Goal: Task Accomplishment & Management: Manage account settings

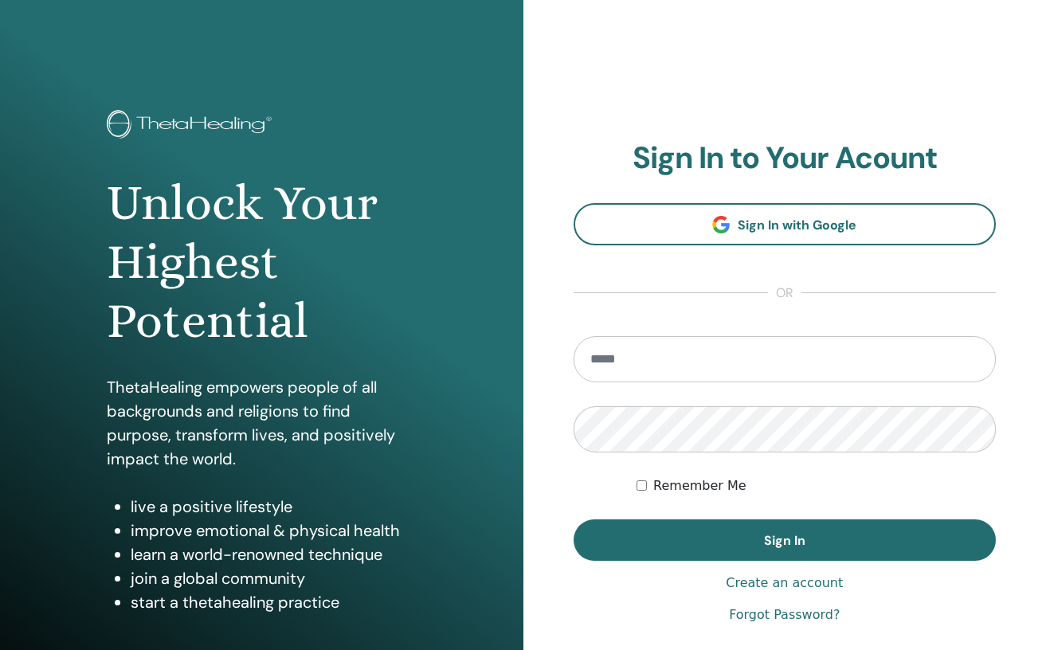
click at [740, 356] on input "email" at bounding box center [785, 359] width 423 height 46
type input "**********"
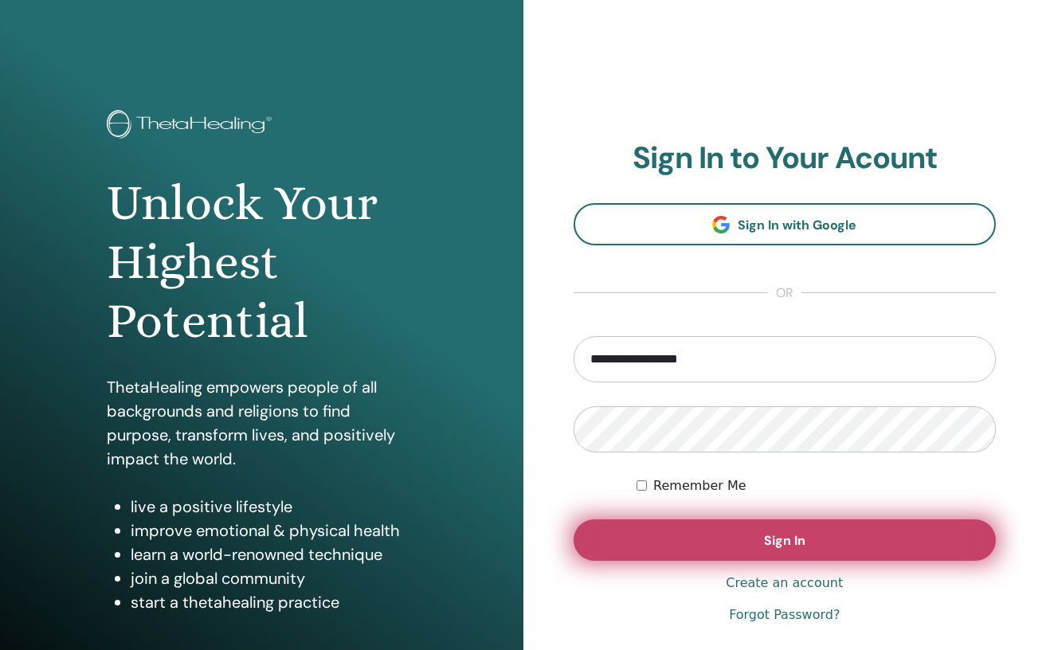
click at [857, 549] on button "Sign In" at bounding box center [785, 539] width 423 height 41
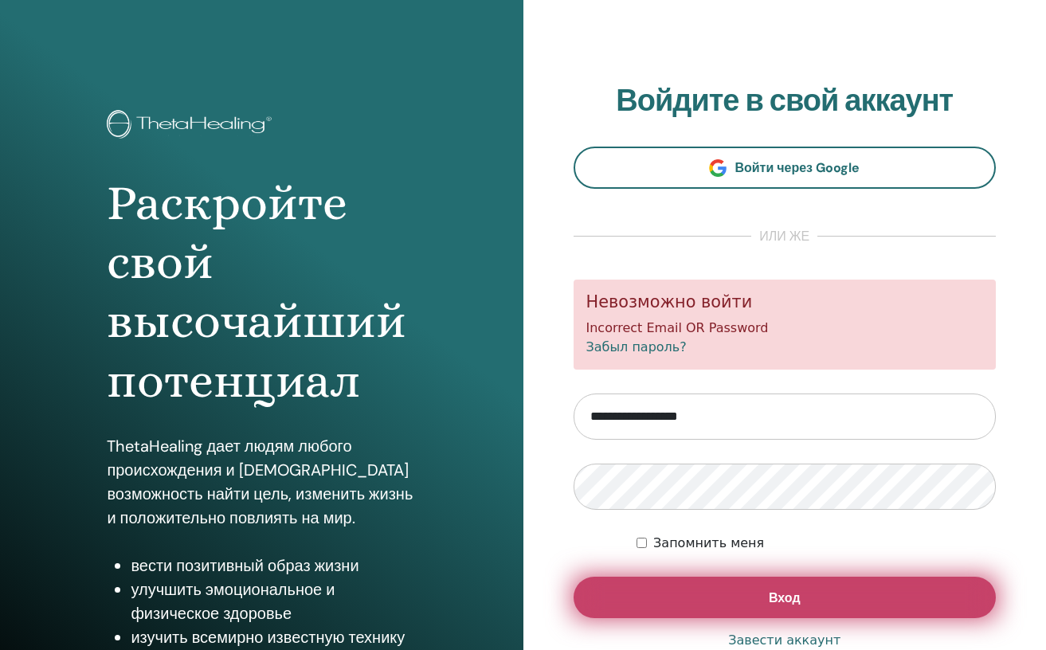
click at [778, 590] on span "Вход" at bounding box center [785, 598] width 32 height 17
click at [790, 601] on span "Вход" at bounding box center [785, 598] width 32 height 17
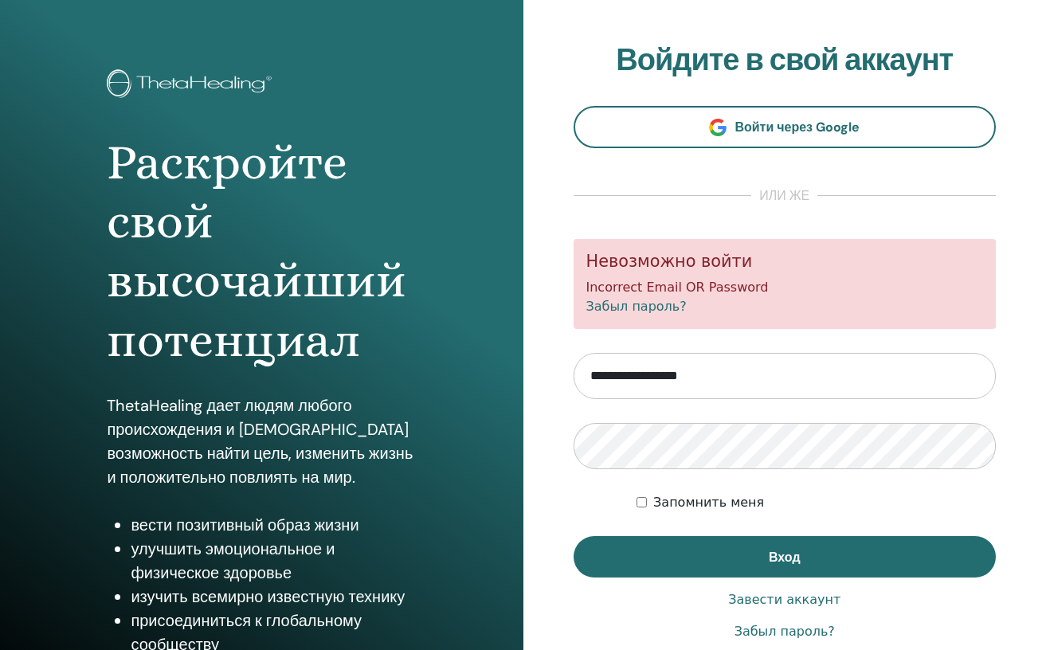
scroll to position [115, 0]
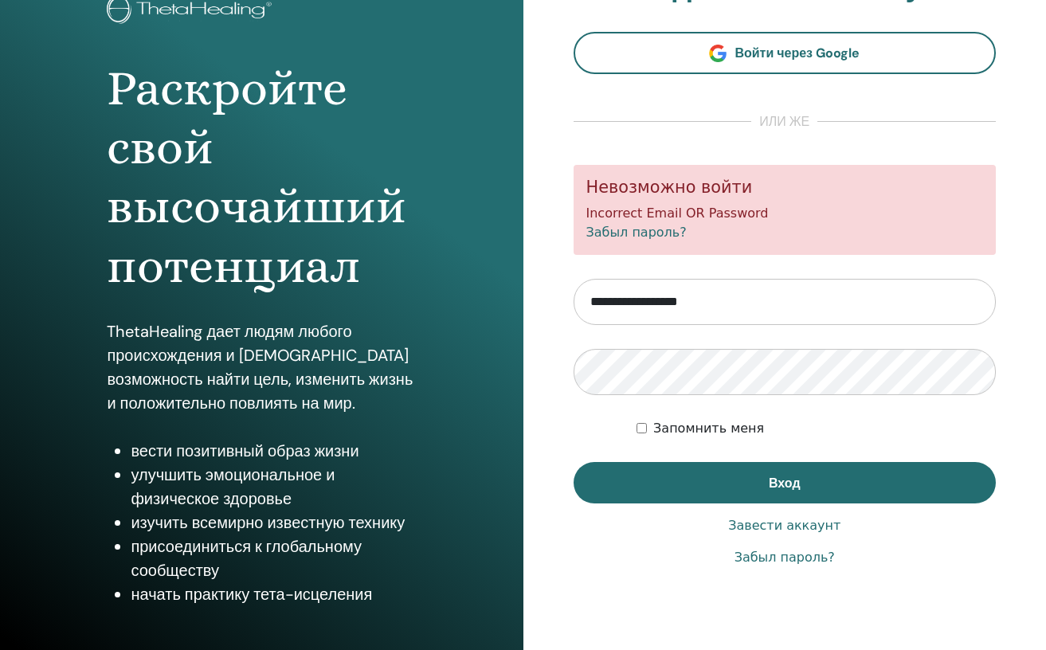
click at [817, 560] on link "Забыл пароль?" at bounding box center [785, 557] width 100 height 19
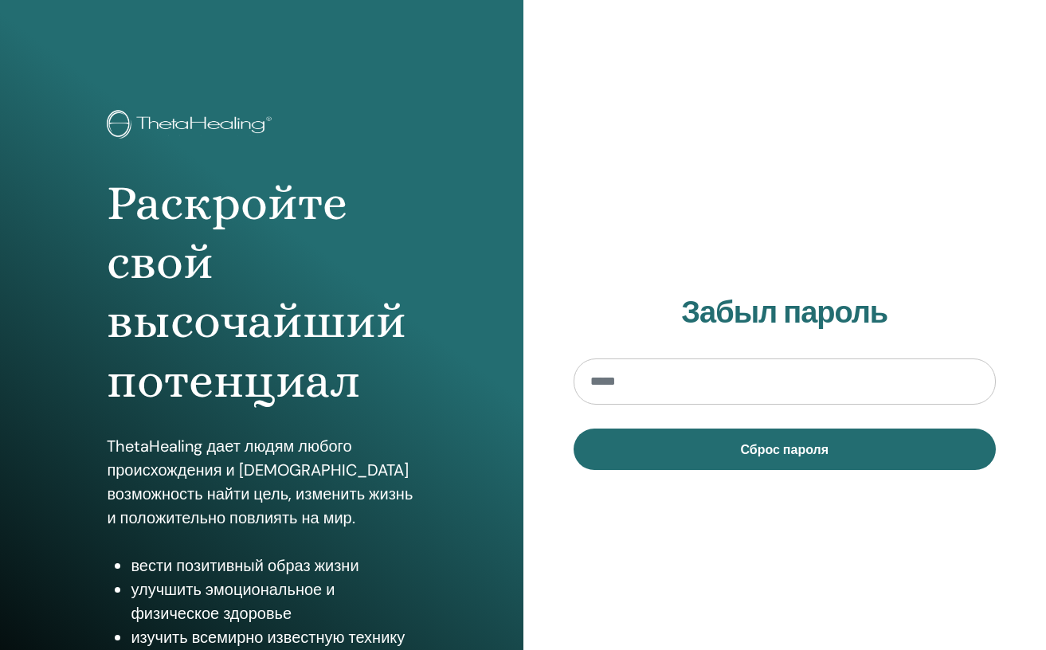
click at [671, 386] on input "email" at bounding box center [785, 382] width 423 height 46
type input "**********"
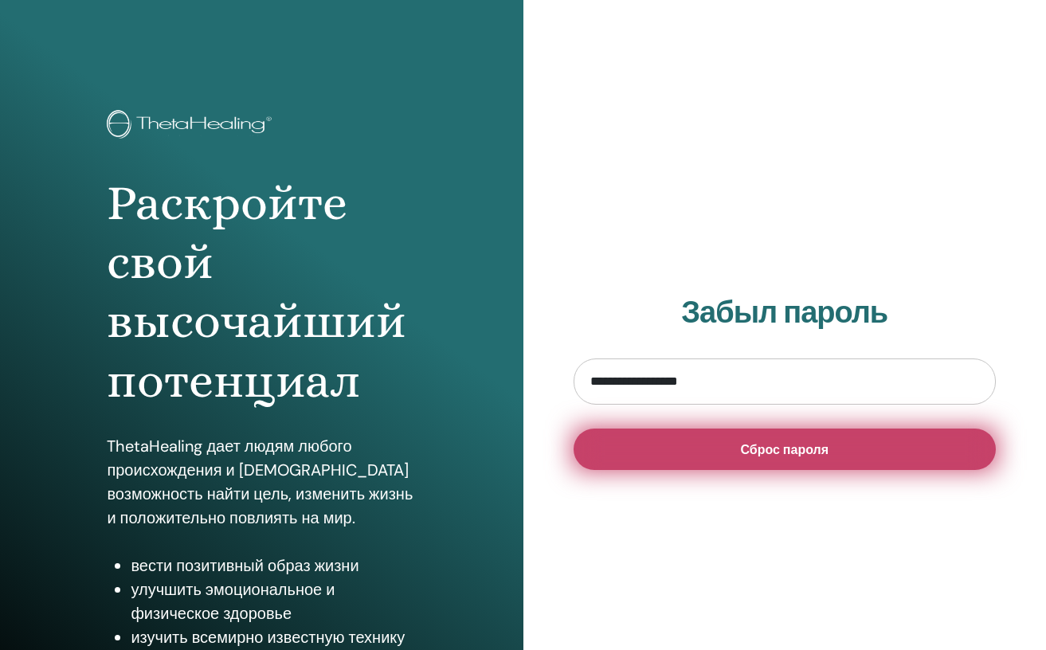
click at [794, 452] on span "Сброс пароля" at bounding box center [784, 449] width 88 height 17
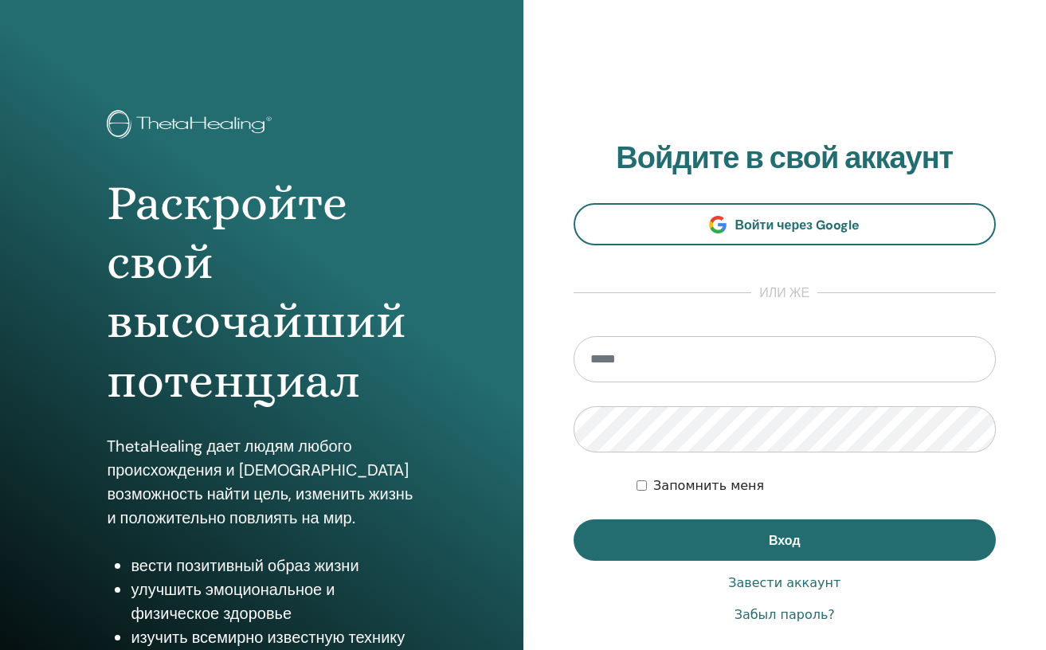
scroll to position [115, 0]
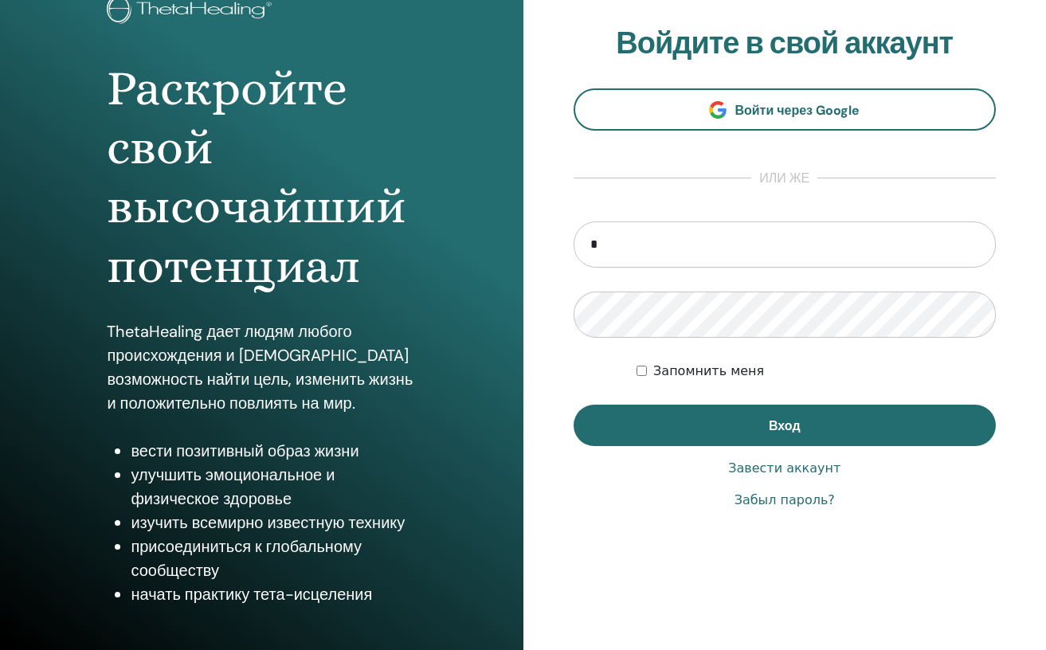
type input "**********"
click at [574, 405] on button "Вход" at bounding box center [785, 425] width 423 height 41
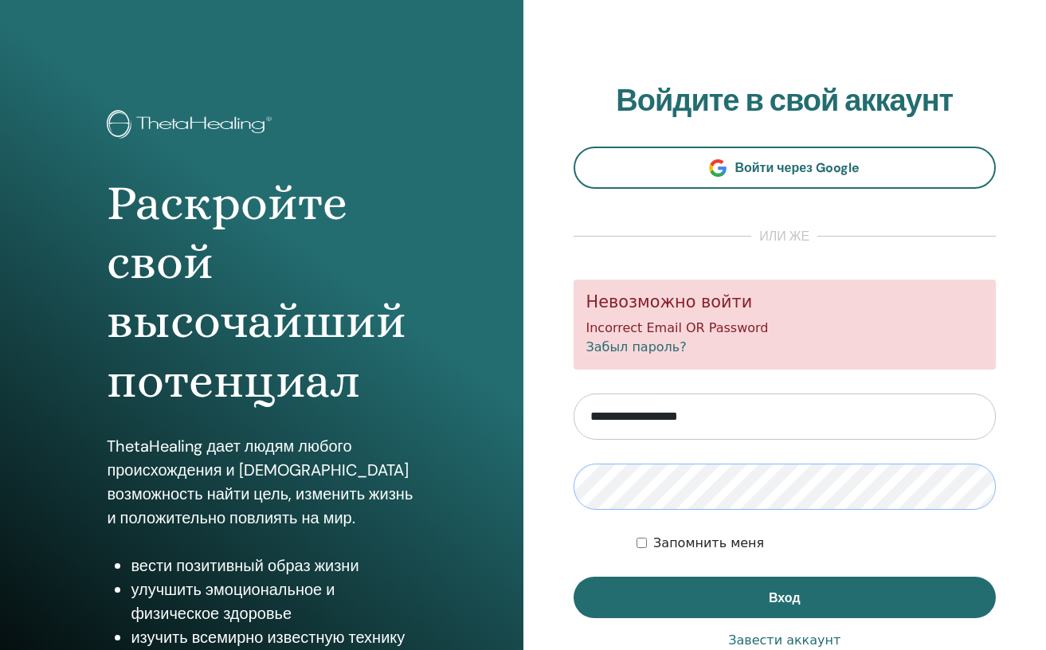
click at [574, 577] on button "Вход" at bounding box center [785, 597] width 423 height 41
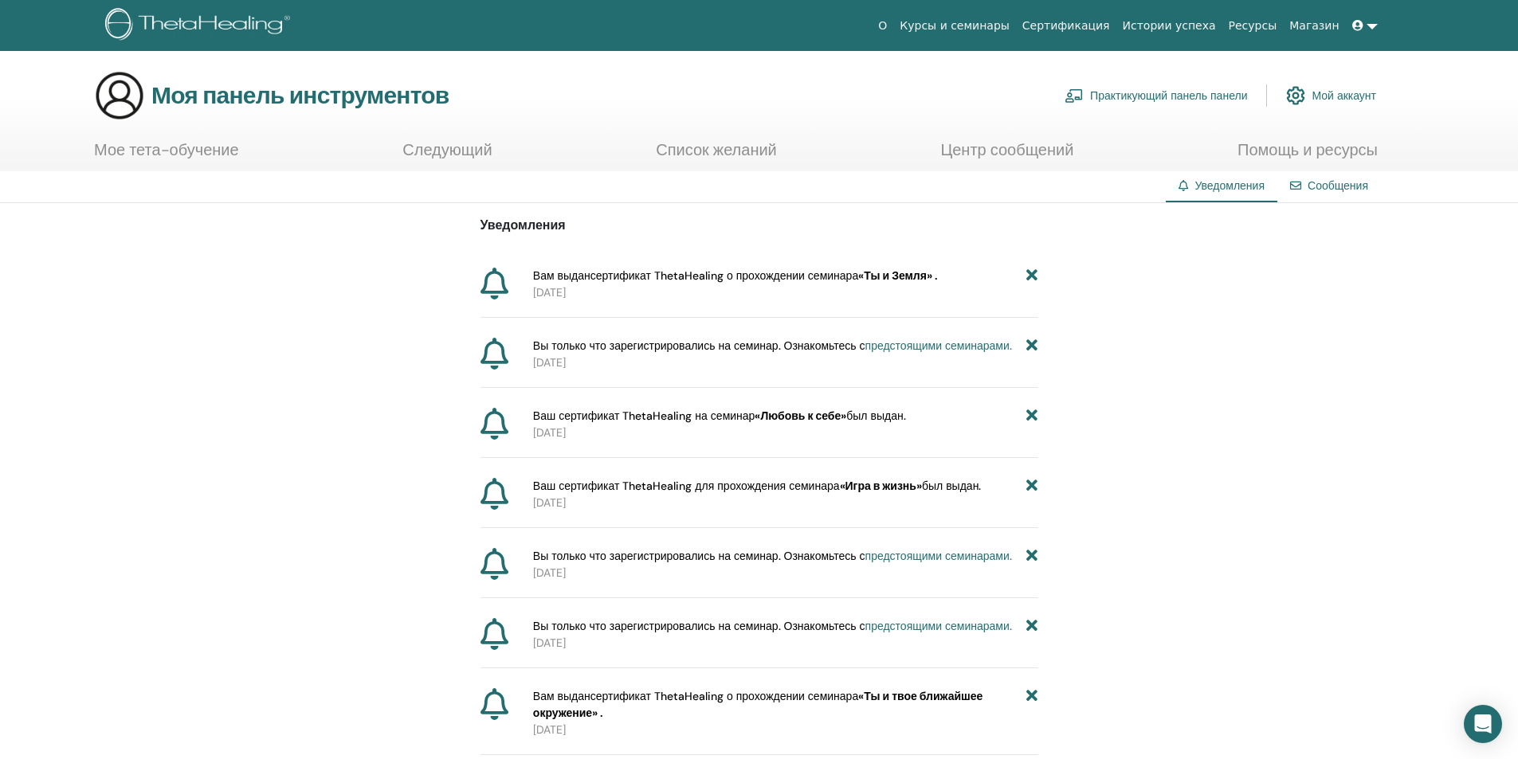
click at [449, 143] on font "Следующий" at bounding box center [446, 149] width 89 height 21
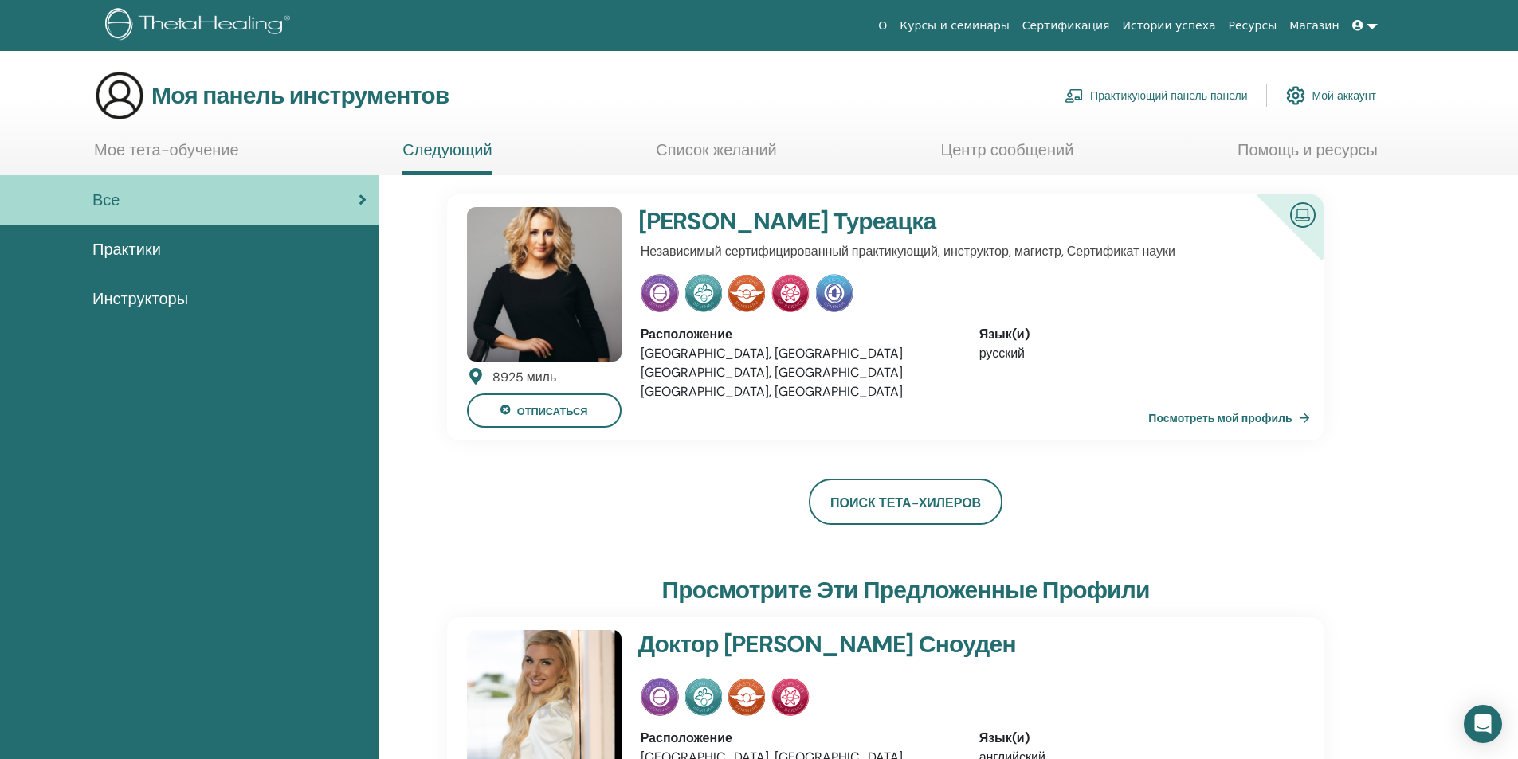
click at [1257, 421] on font "Посмотреть мой профиль" at bounding box center [1219, 419] width 143 height 14
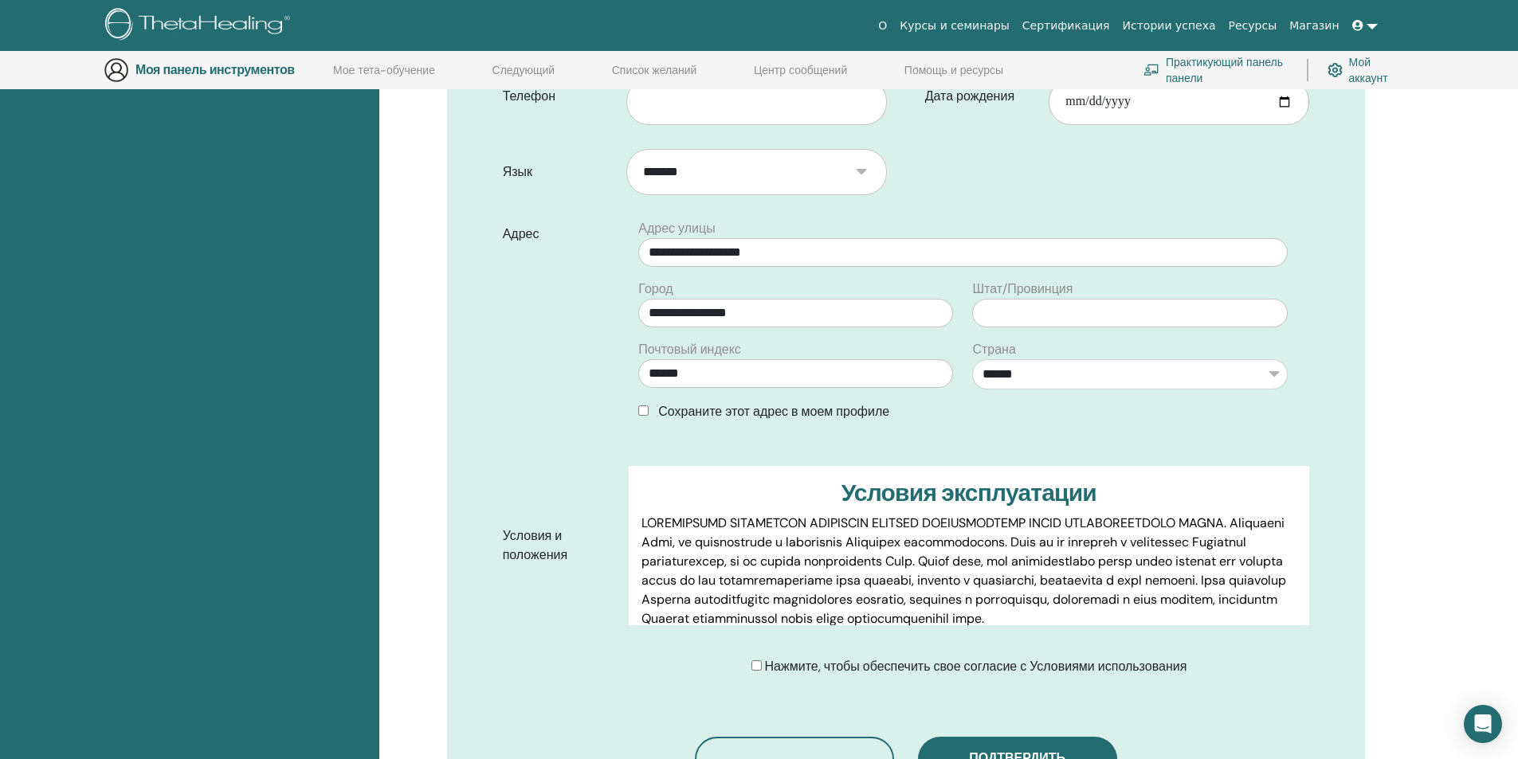
scroll to position [159, 0]
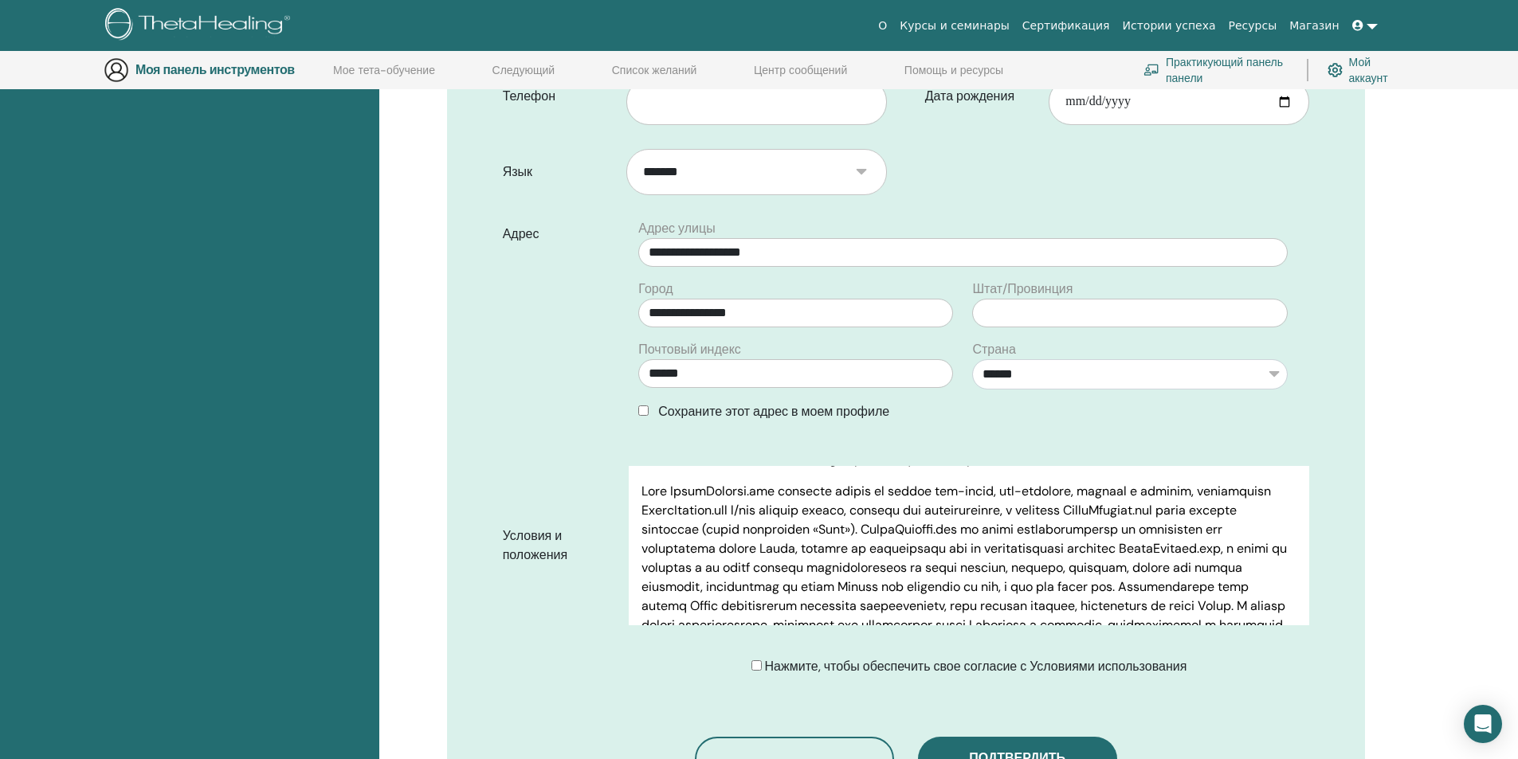
click at [805, 658] on font "Нажмите, чтобы обеспечить свое согласие с Условиями использования" at bounding box center [976, 666] width 422 height 17
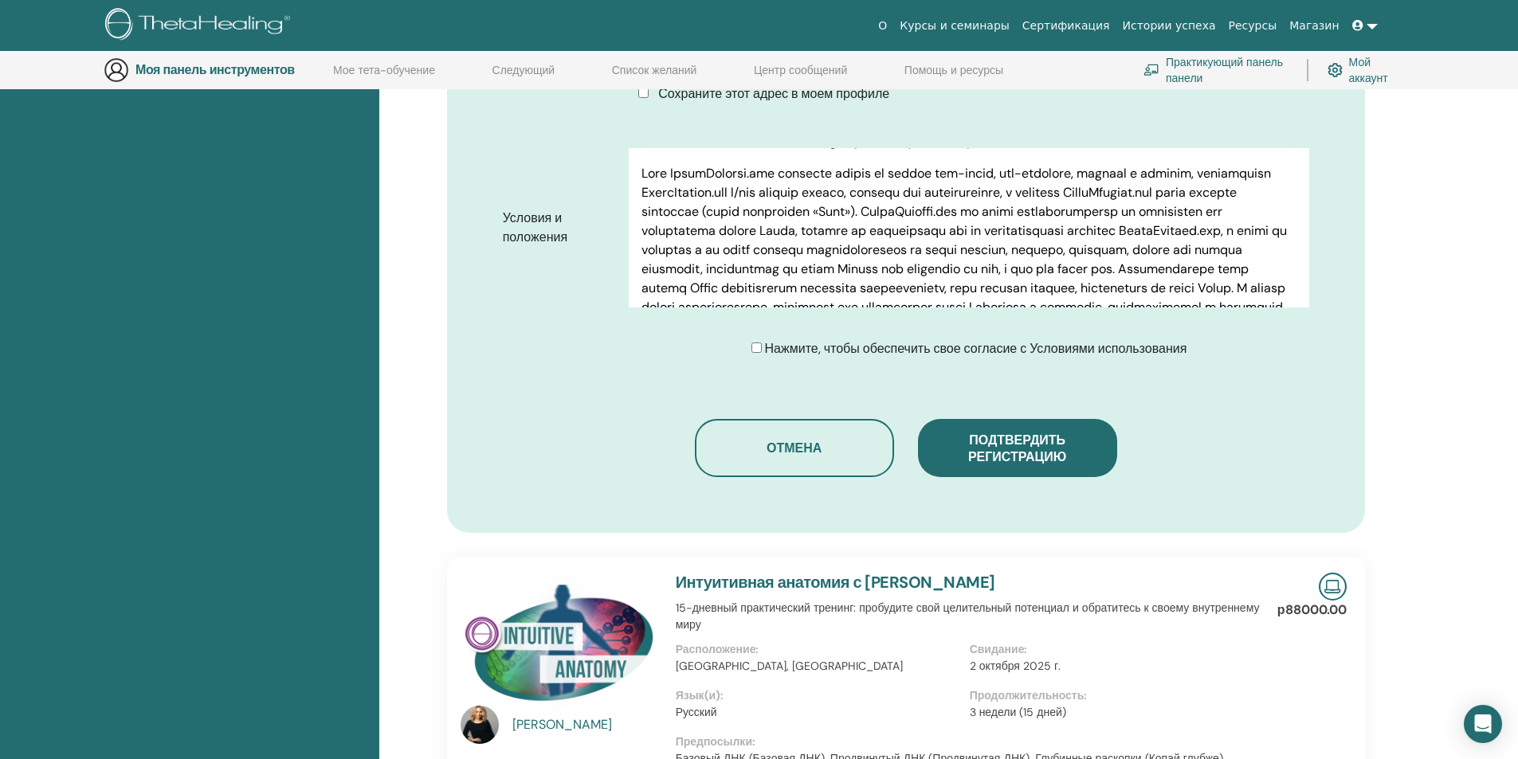
scroll to position [755, 0]
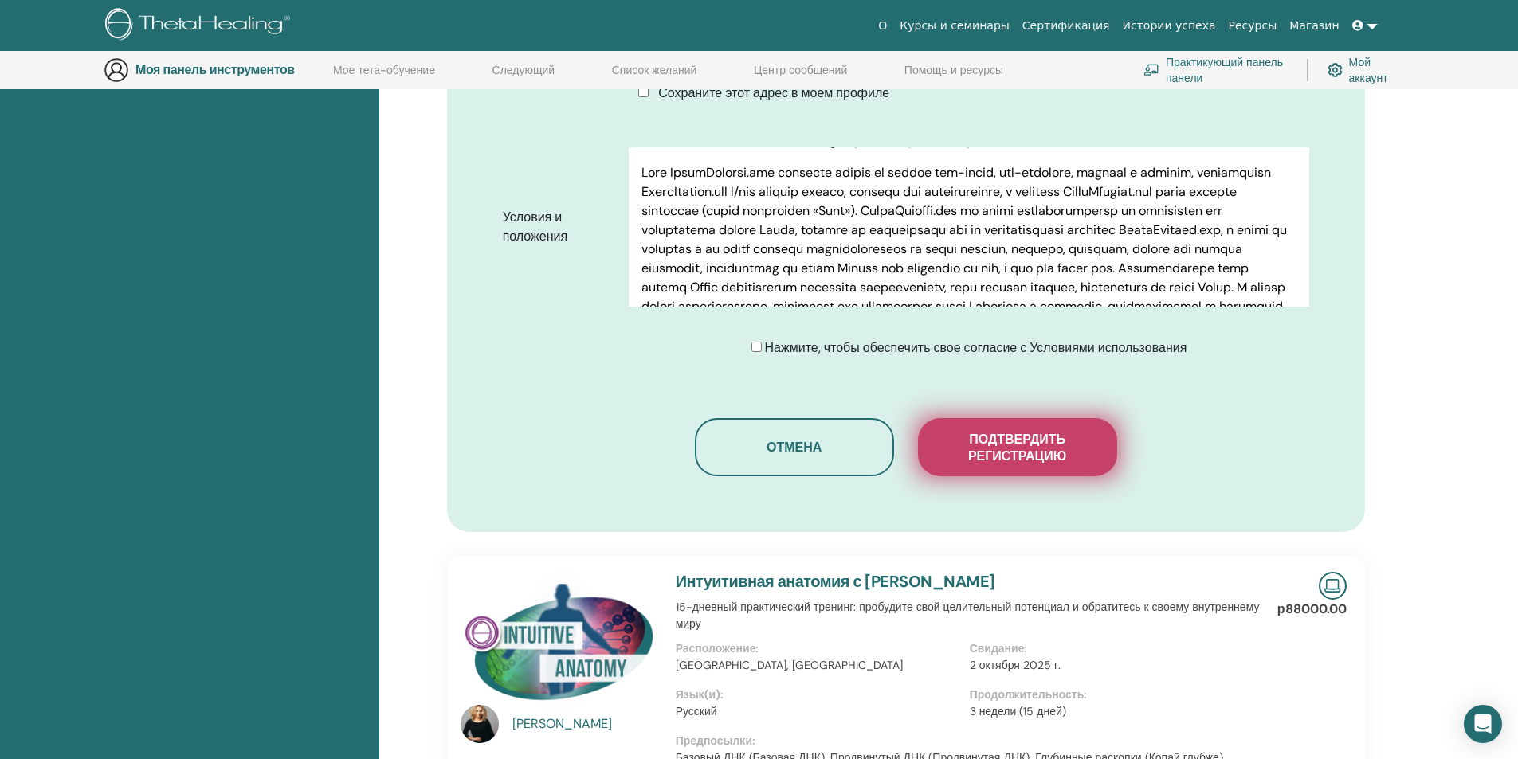
click at [1035, 434] on font "Подтвердить регистрацию" at bounding box center [1017, 447] width 98 height 33
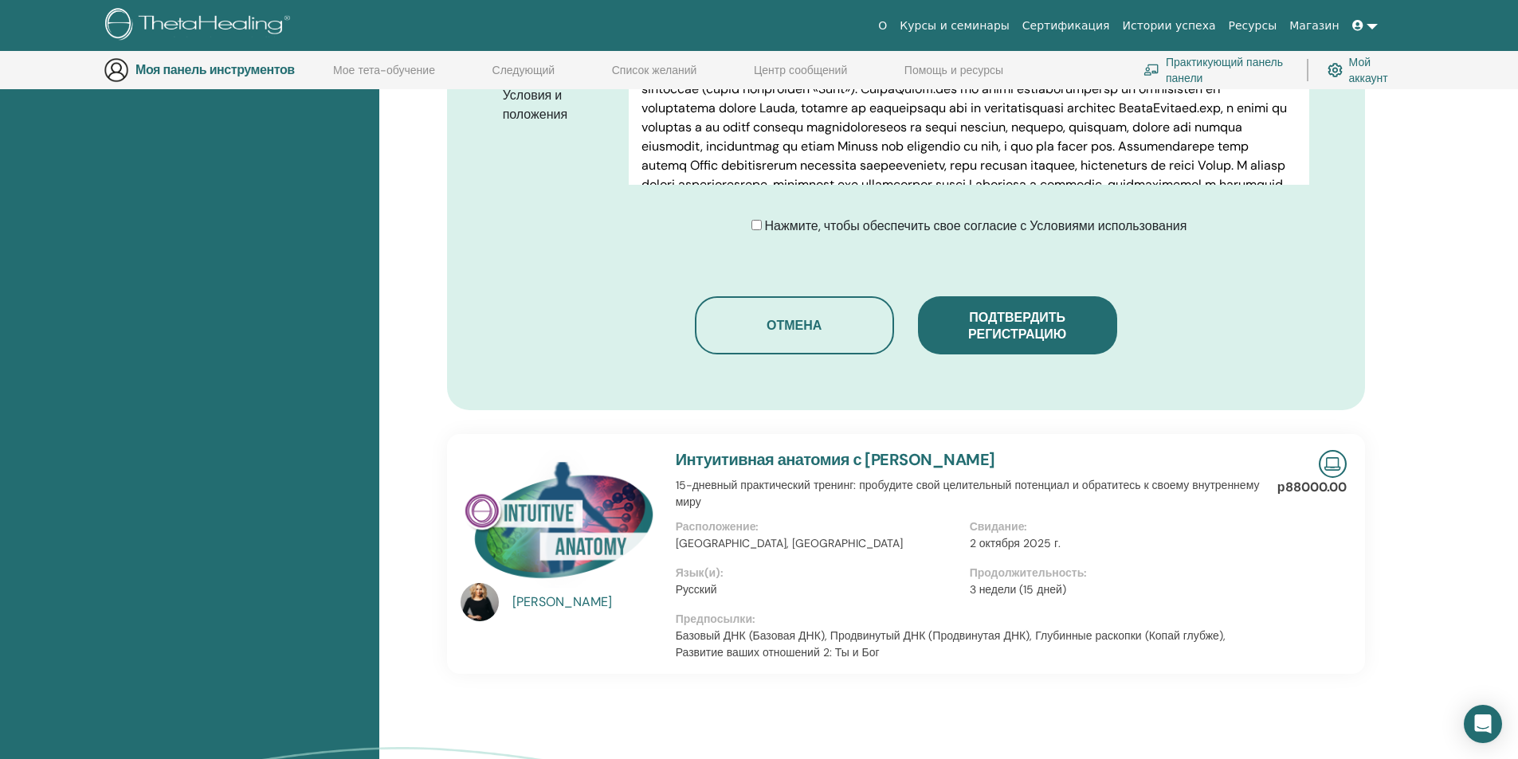
scroll to position [915, 0]
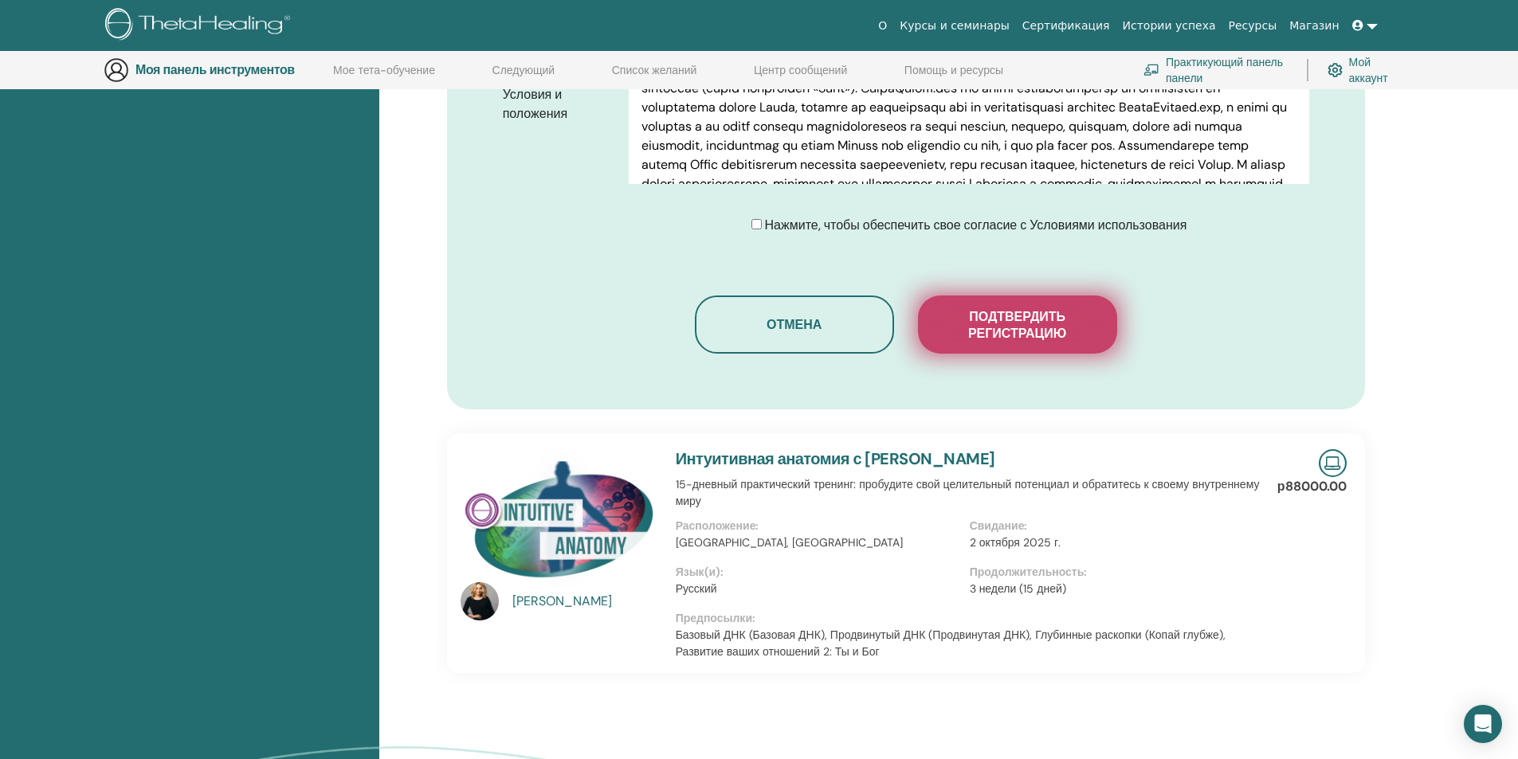
click at [1030, 311] on font "Подтвердить регистрацию" at bounding box center [1017, 324] width 98 height 33
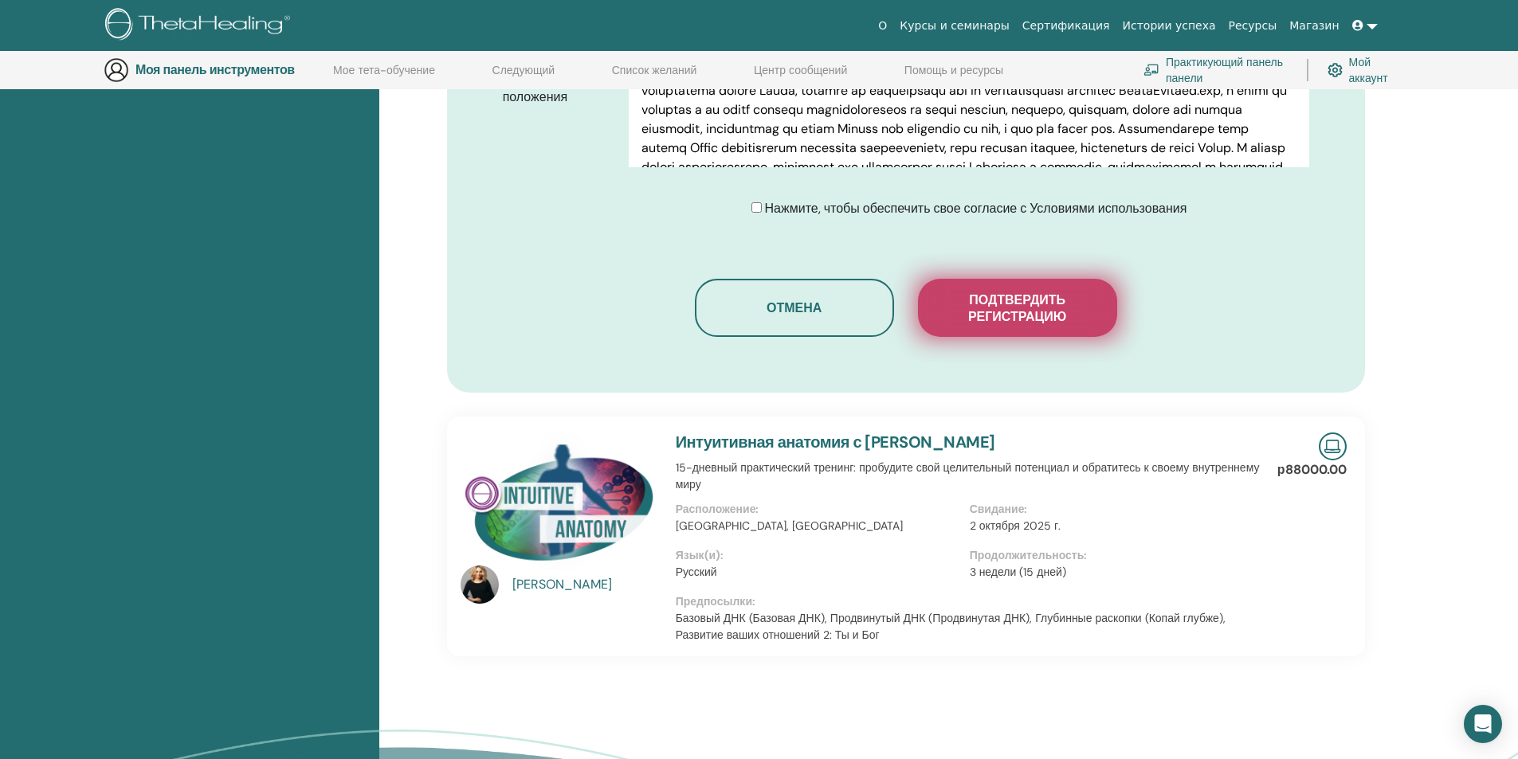
click at [1032, 292] on font "Подтвердить регистрацию" at bounding box center [1017, 308] width 98 height 33
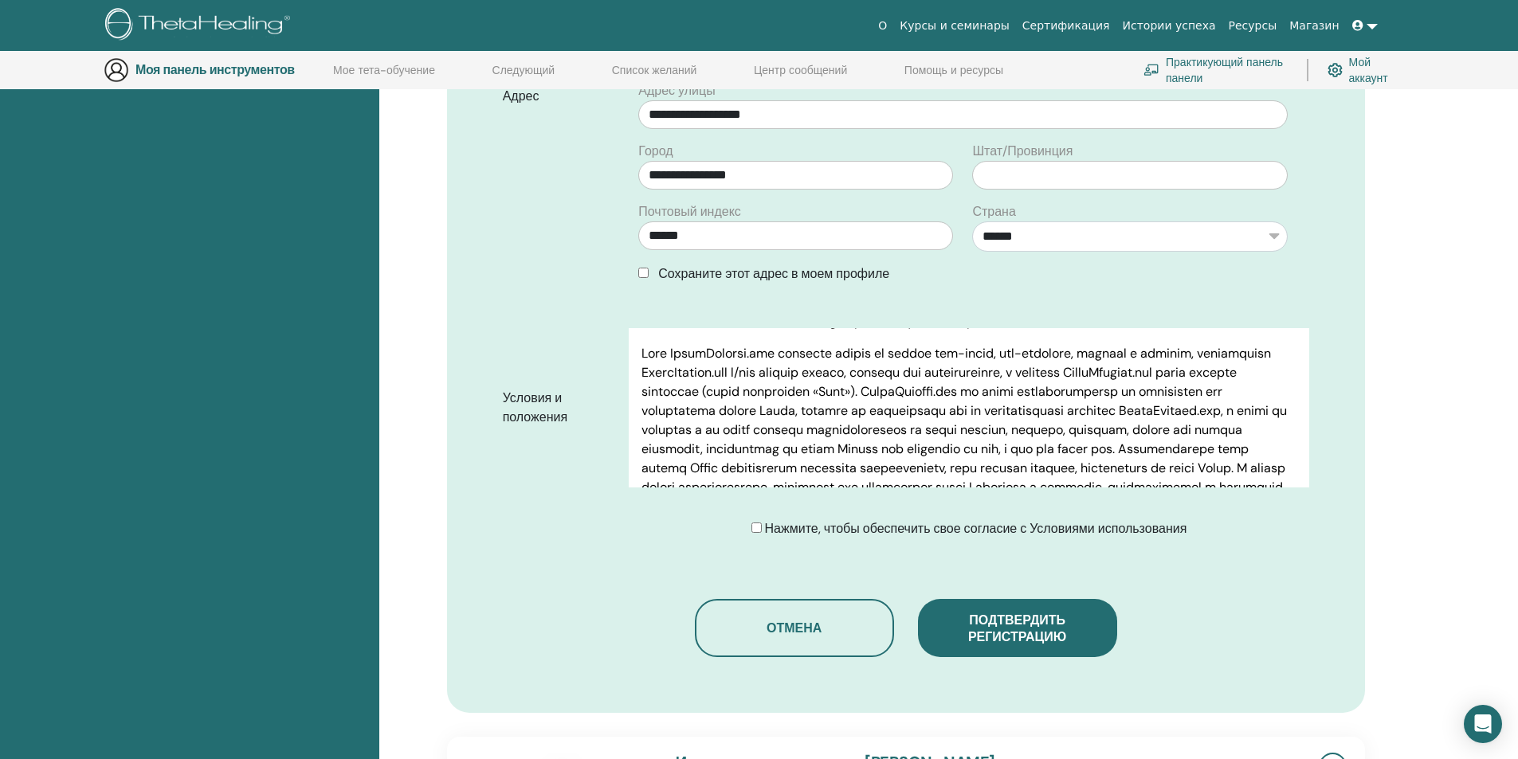
scroll to position [610, 0]
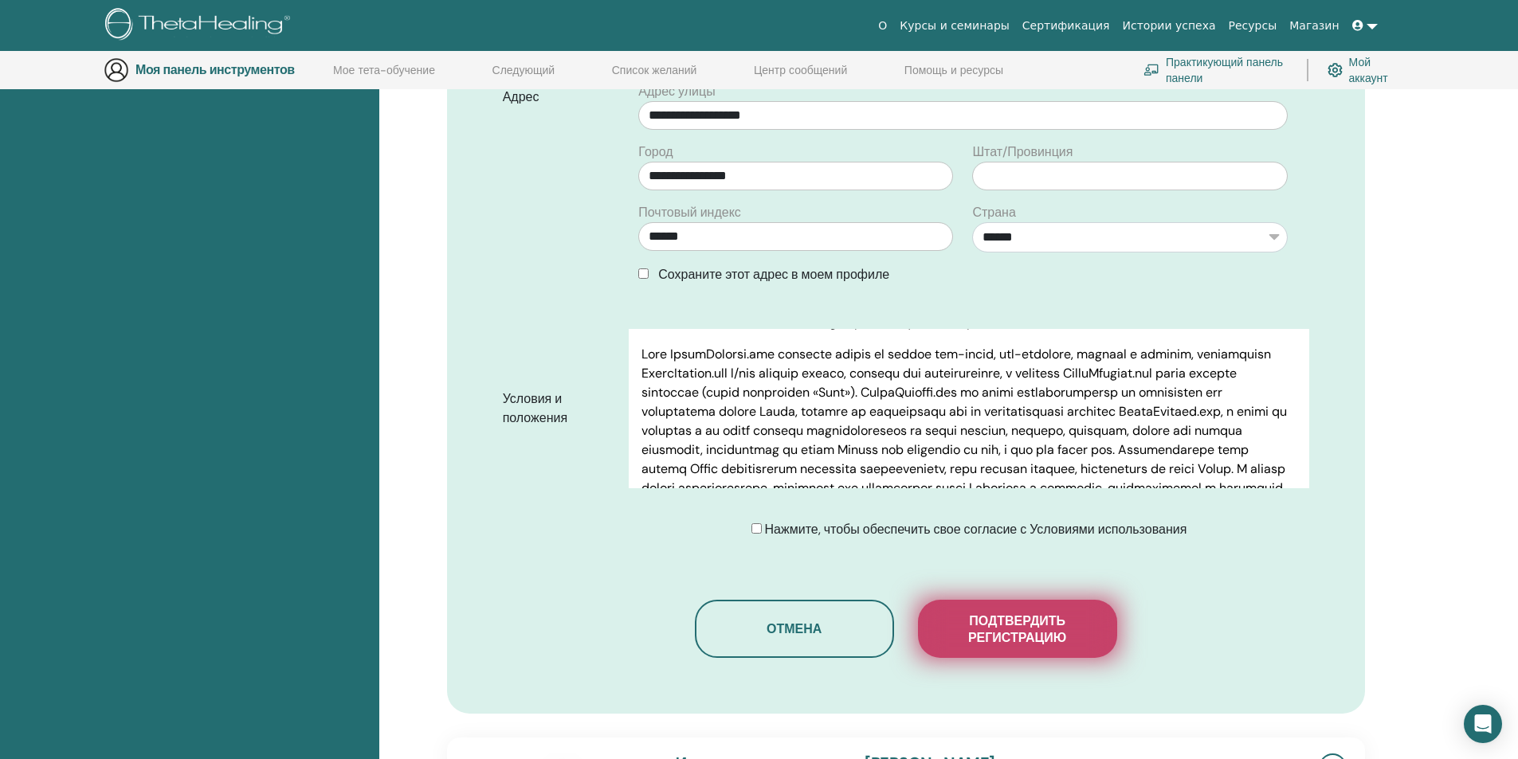
click at [1062, 613] on font "Подтвердить регистрацию" at bounding box center [1017, 629] width 98 height 33
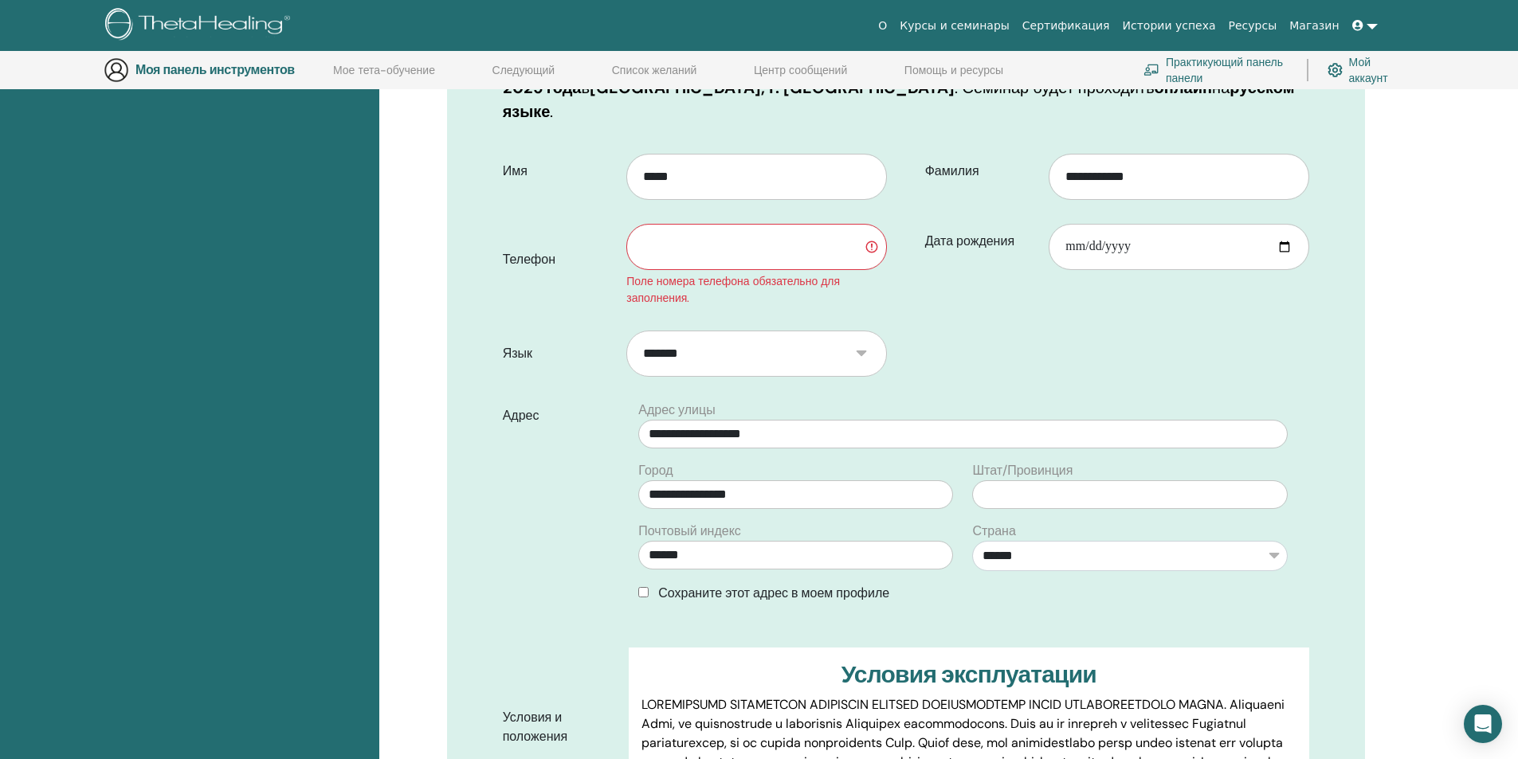
scroll to position [212, 0]
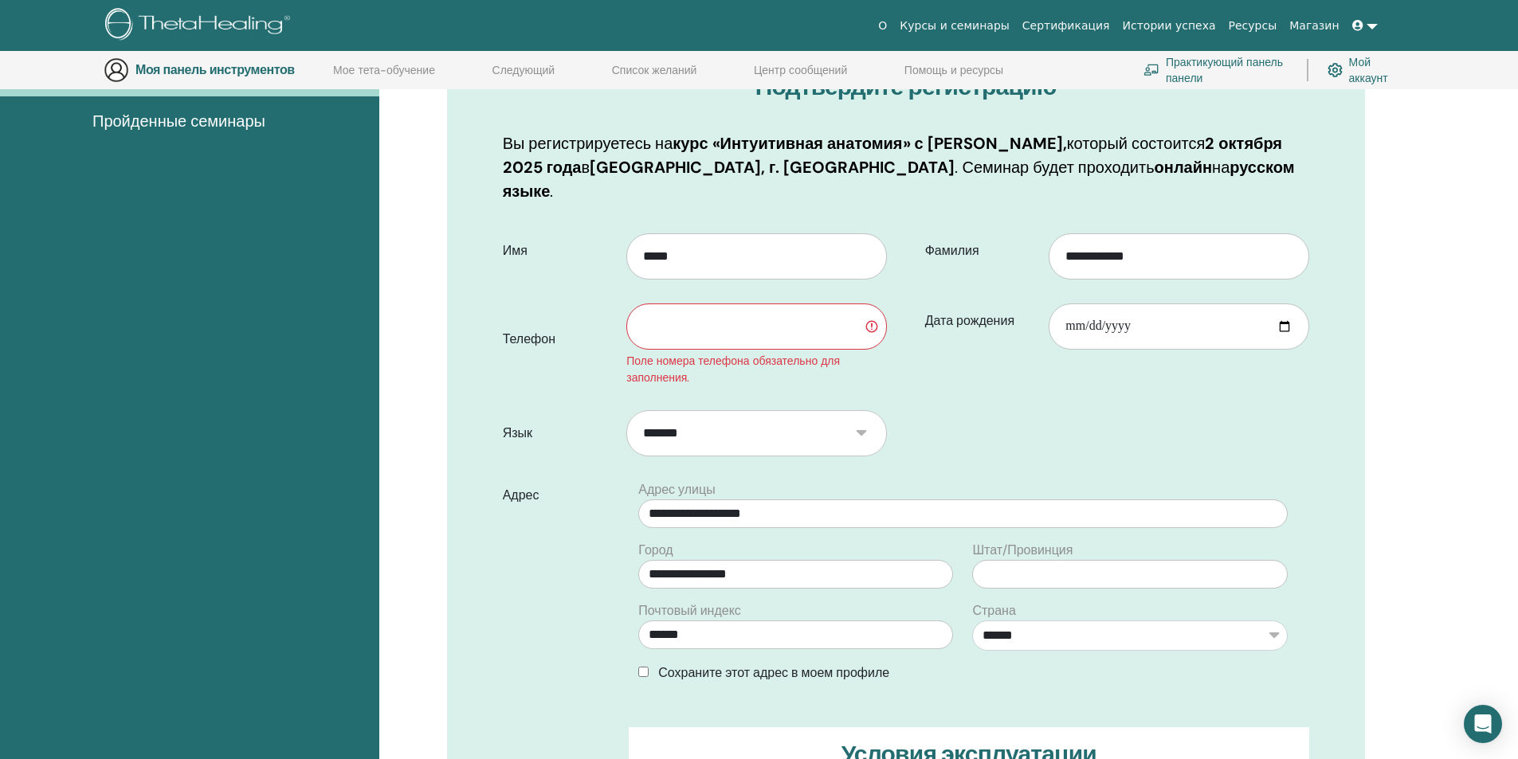
click at [823, 304] on input "text" at bounding box center [756, 327] width 260 height 46
type input "*"
type input "**********"
click at [922, 376] on form "**********" at bounding box center [906, 586] width 830 height 728
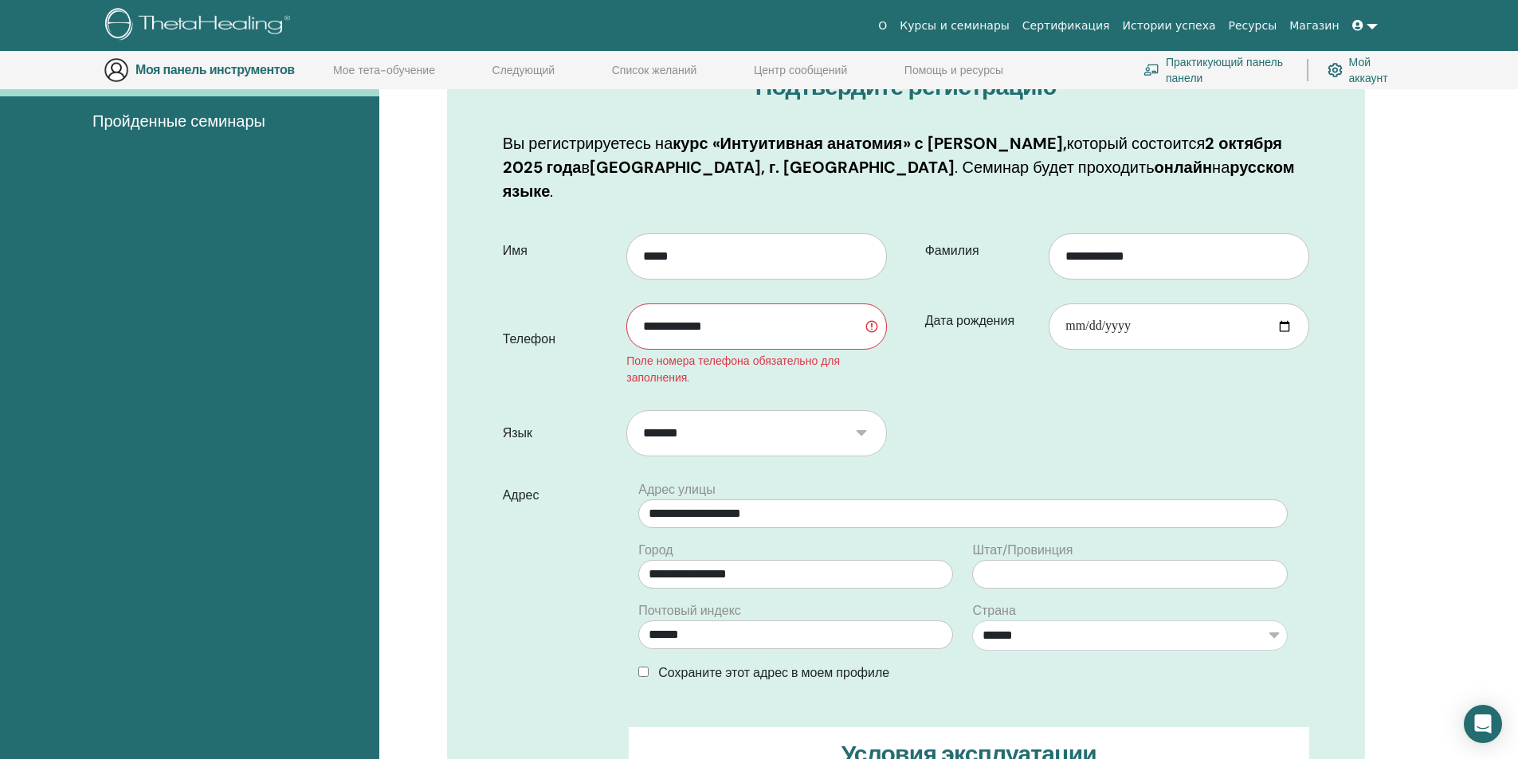
click at [630, 399] on div "*******" at bounding box center [762, 433] width 272 height 69
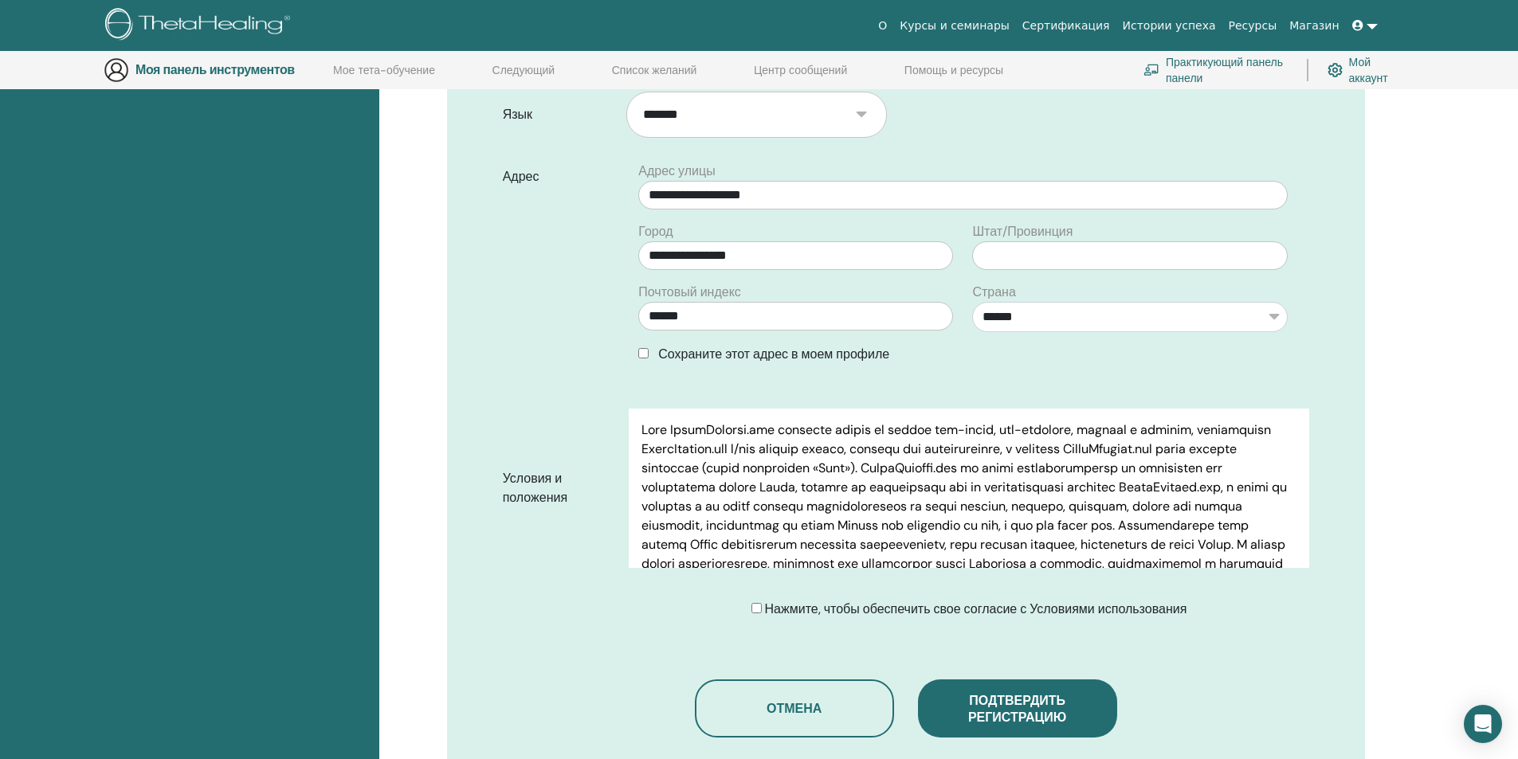
scroll to position [398, 0]
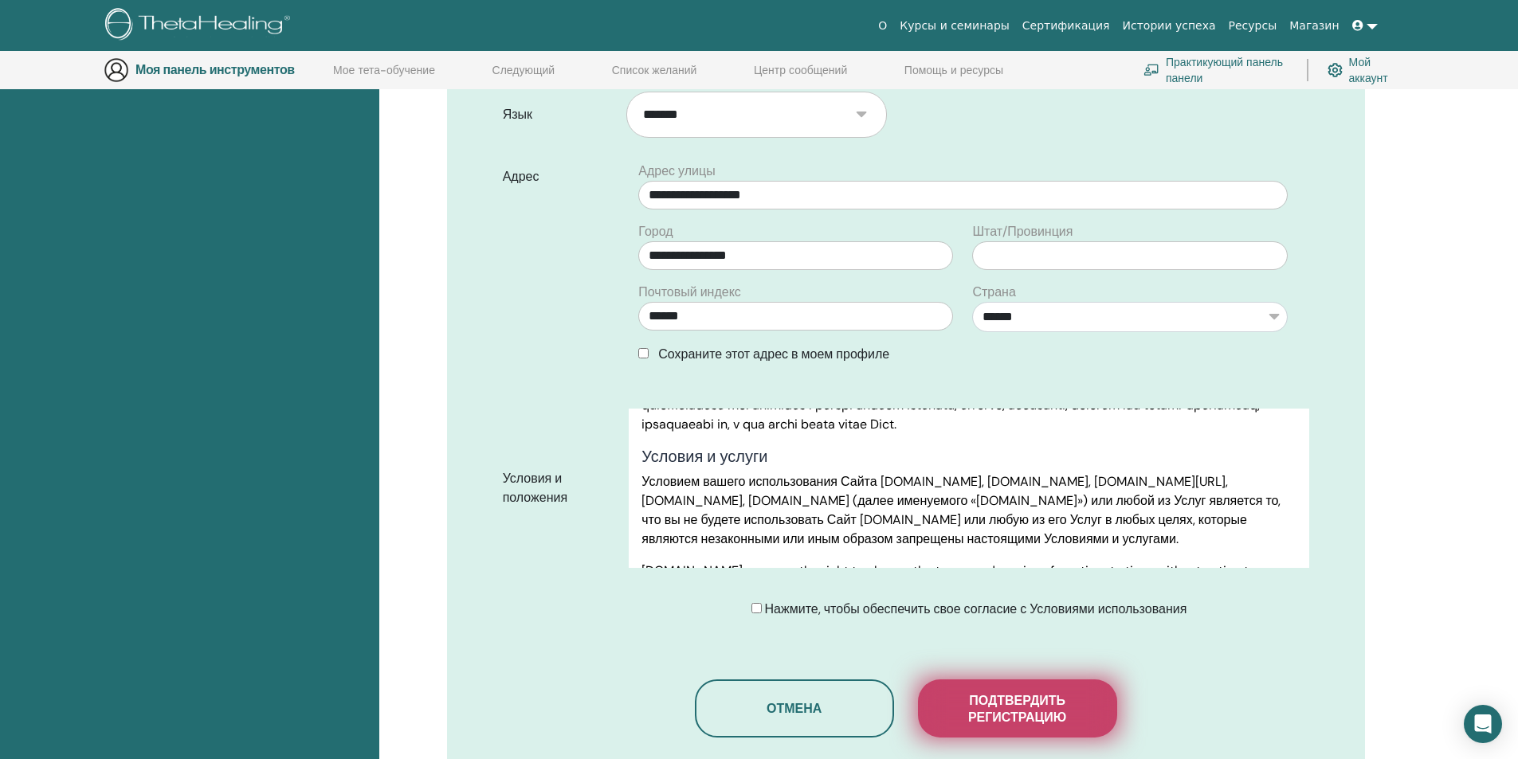
click at [1066, 680] on button "Подтвердить регистрацию" at bounding box center [1017, 709] width 199 height 58
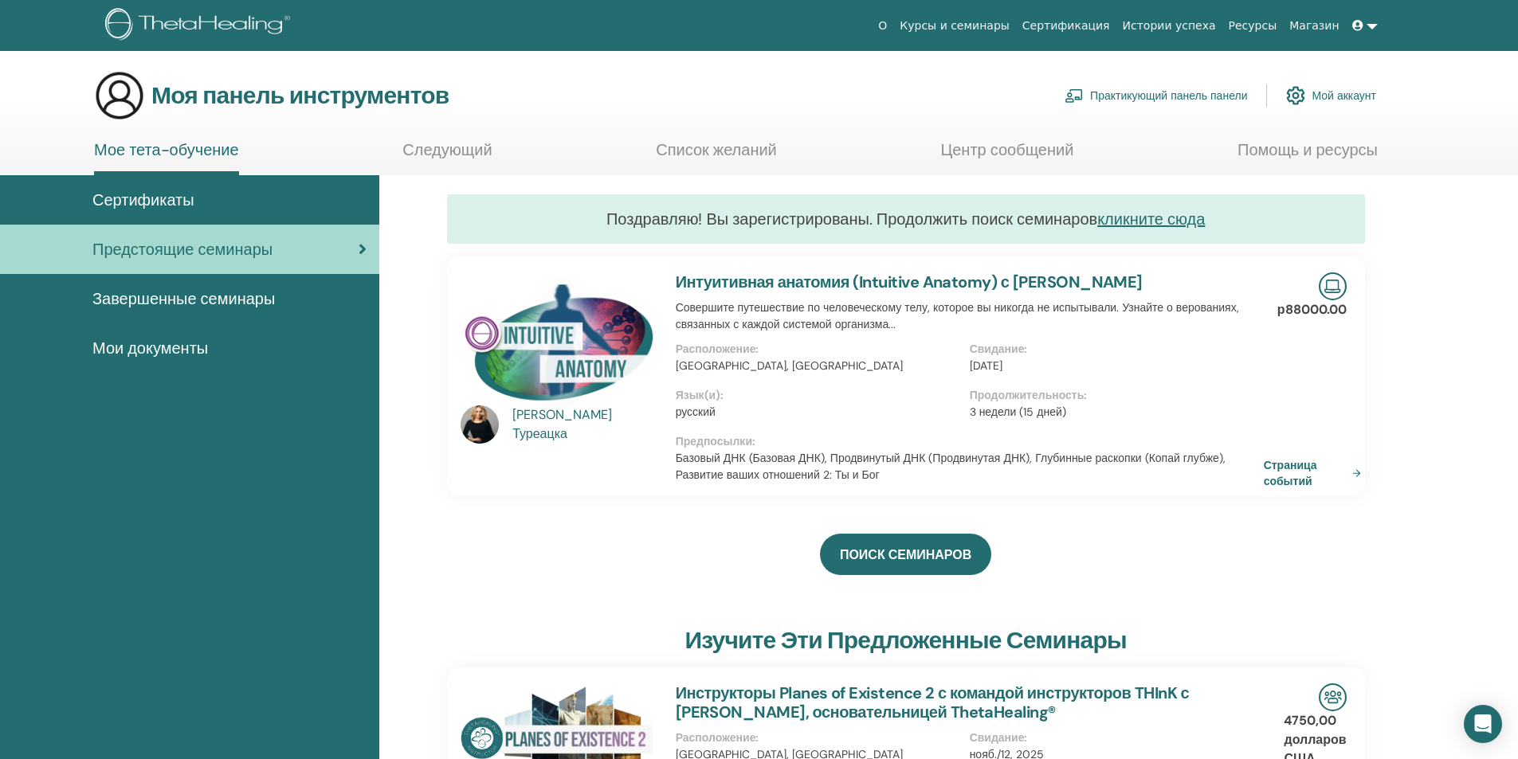
click at [1119, 284] on font "Интуитивная анатомия (Intuitive Anatomy) с Татьяной Туреацкой" at bounding box center [909, 282] width 467 height 21
click at [1290, 469] on font "Страница событий" at bounding box center [1292, 473] width 53 height 29
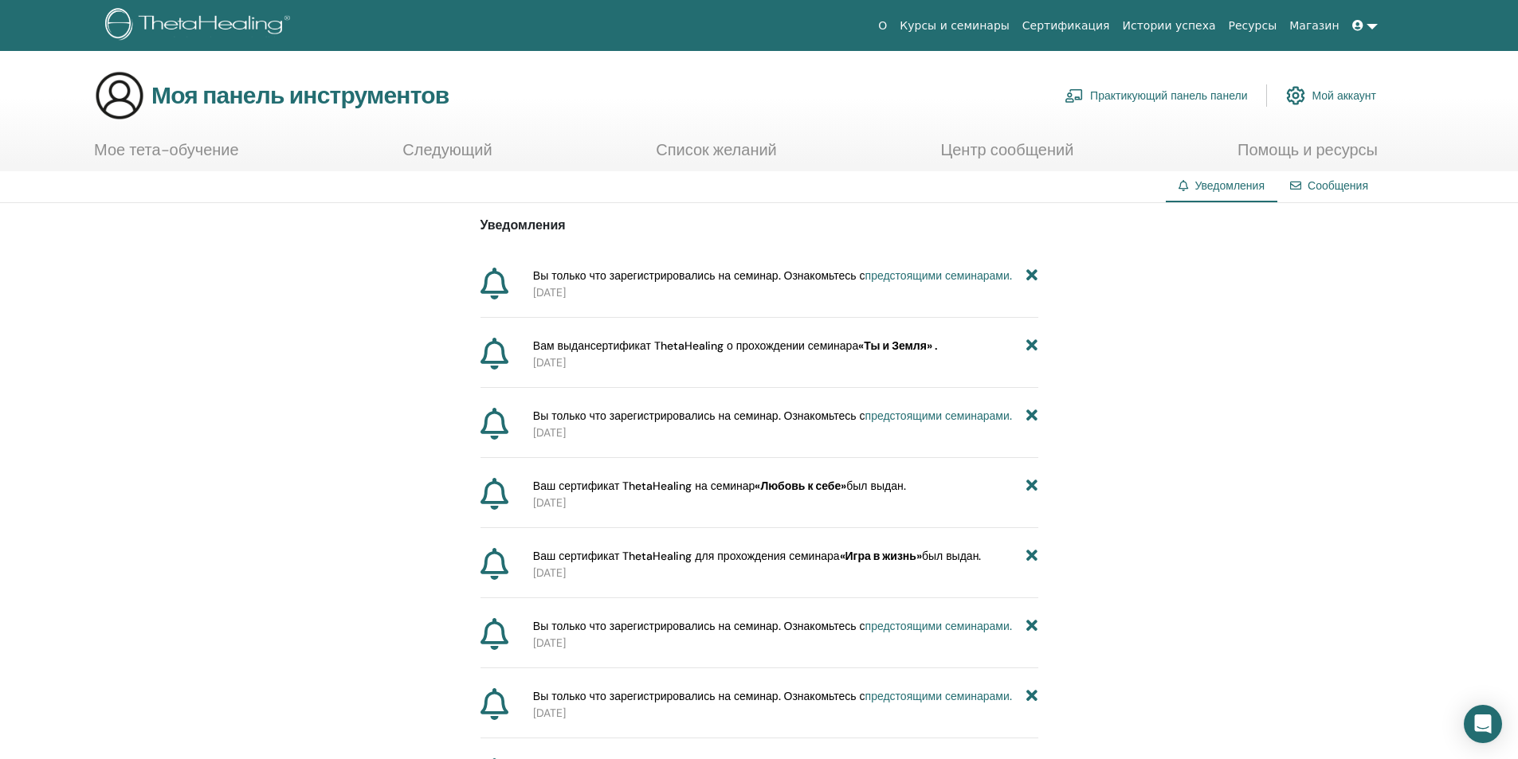
click at [744, 286] on p "[DATE]" at bounding box center [785, 292] width 505 height 17
click at [664, 284] on span "Вы только что зарегистрировались на семинар. Ознакомьтесь с предстоящими семина…" at bounding box center [772, 276] width 479 height 17
click at [1335, 96] on font "Мой аккаунт" at bounding box center [1343, 96] width 65 height 14
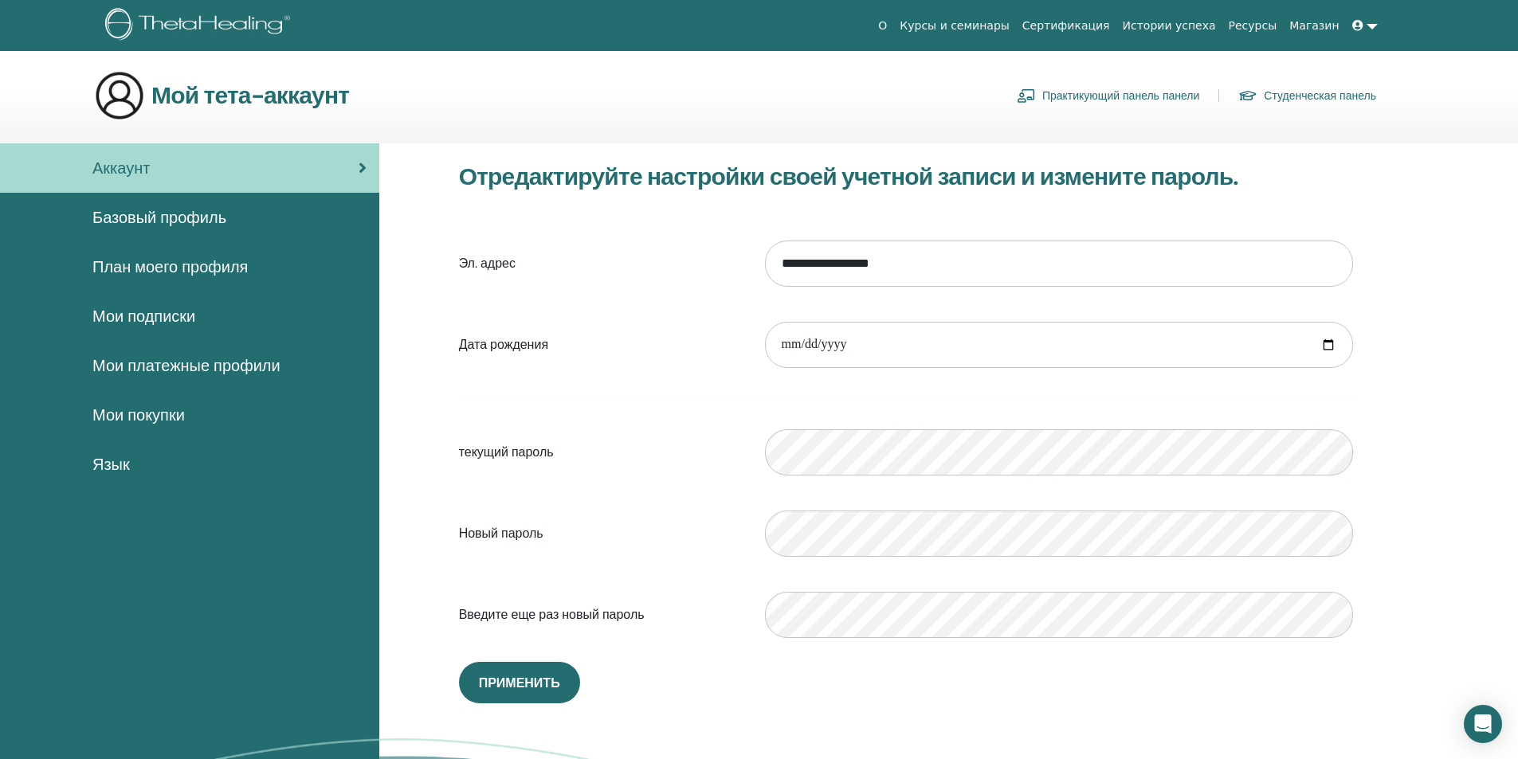
click at [177, 316] on font "Мои подписки" at bounding box center [143, 316] width 103 height 21
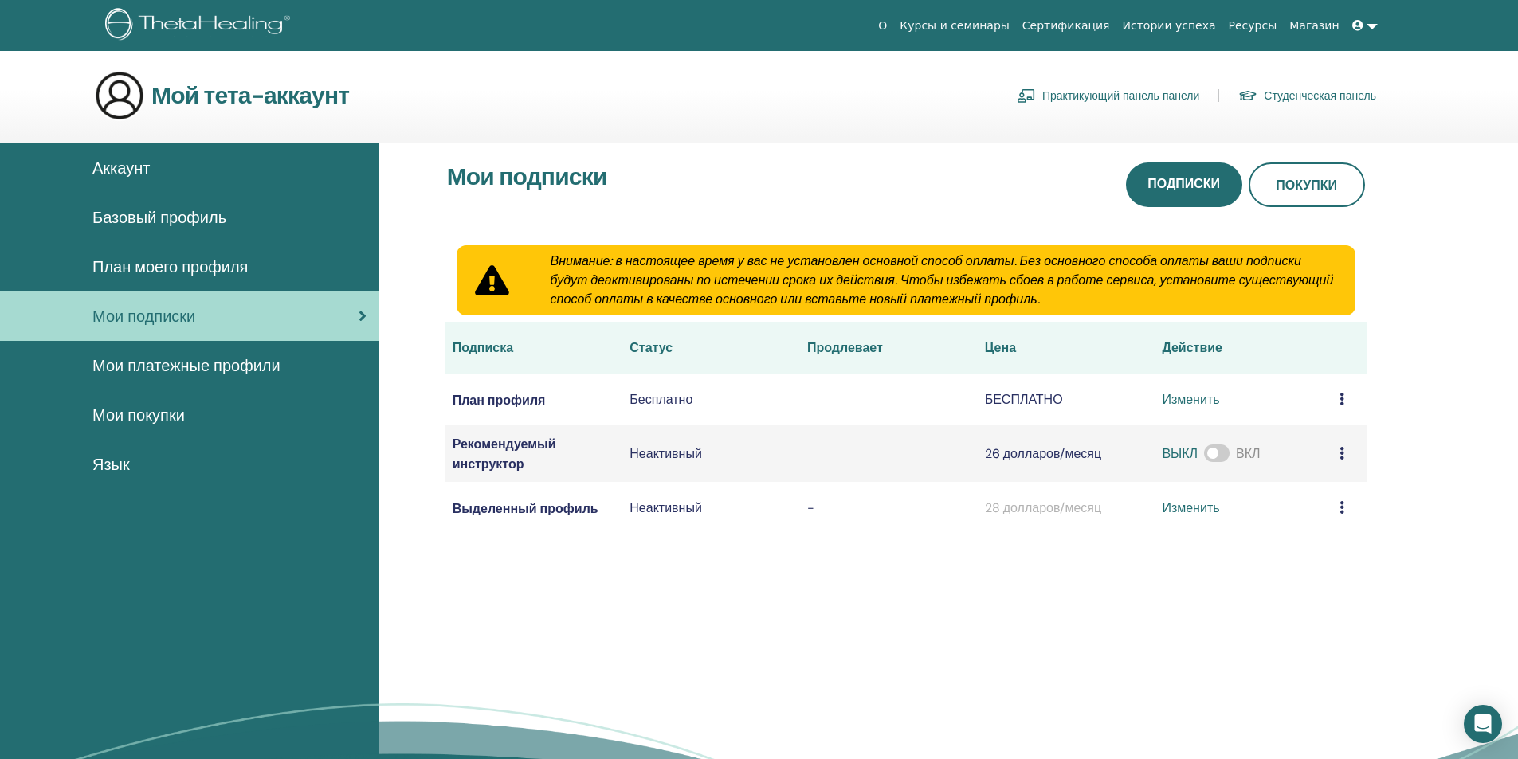
click at [155, 411] on font "Мои покупки" at bounding box center [138, 415] width 92 height 21
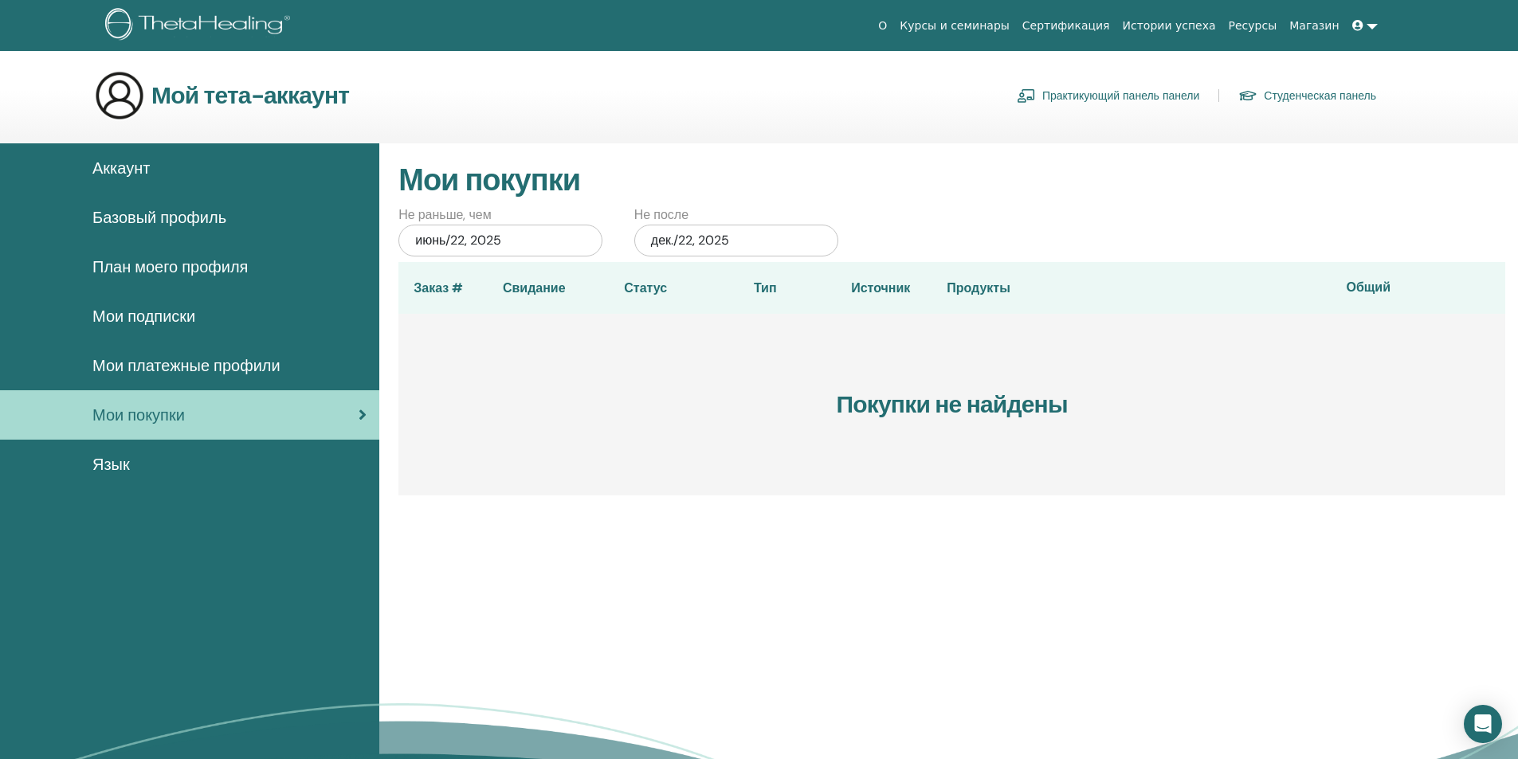
click at [157, 225] on font "Базовый профиль" at bounding box center [159, 217] width 134 height 21
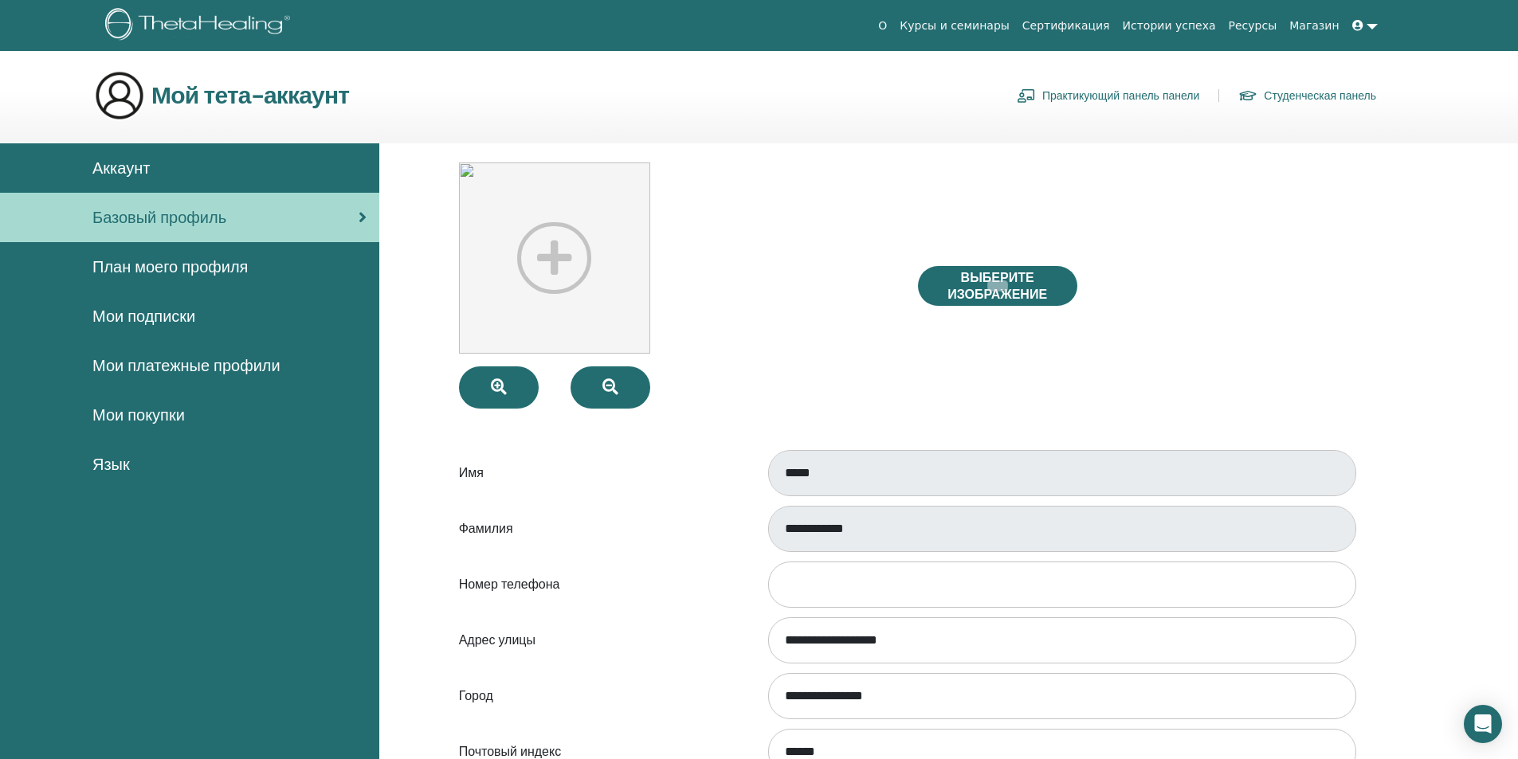
click at [126, 158] on span "Аккаунт" at bounding box center [120, 168] width 57 height 24
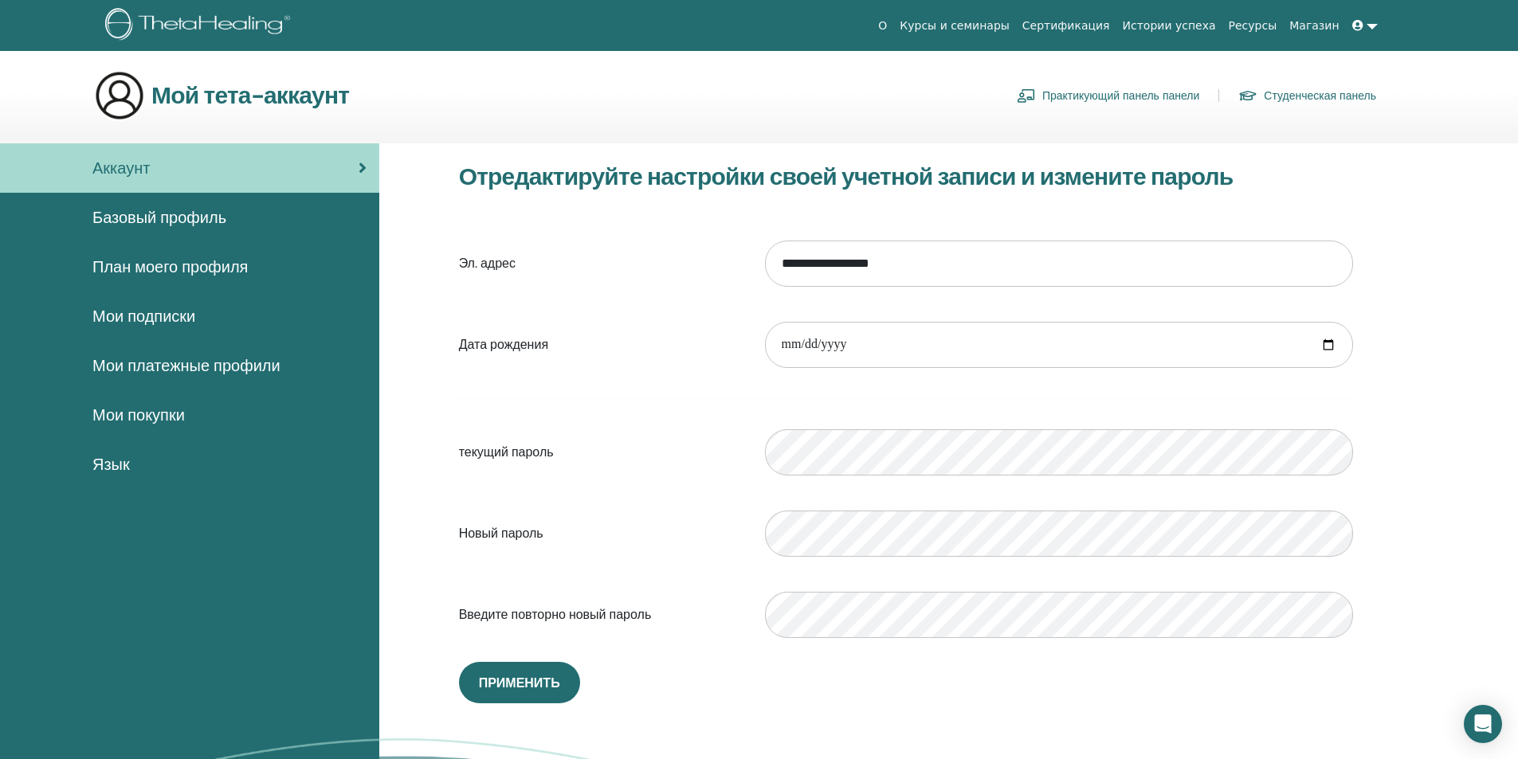
click at [131, 168] on span "Аккаунт" at bounding box center [120, 168] width 57 height 24
click at [1364, 27] on span at bounding box center [1359, 25] width 14 height 13
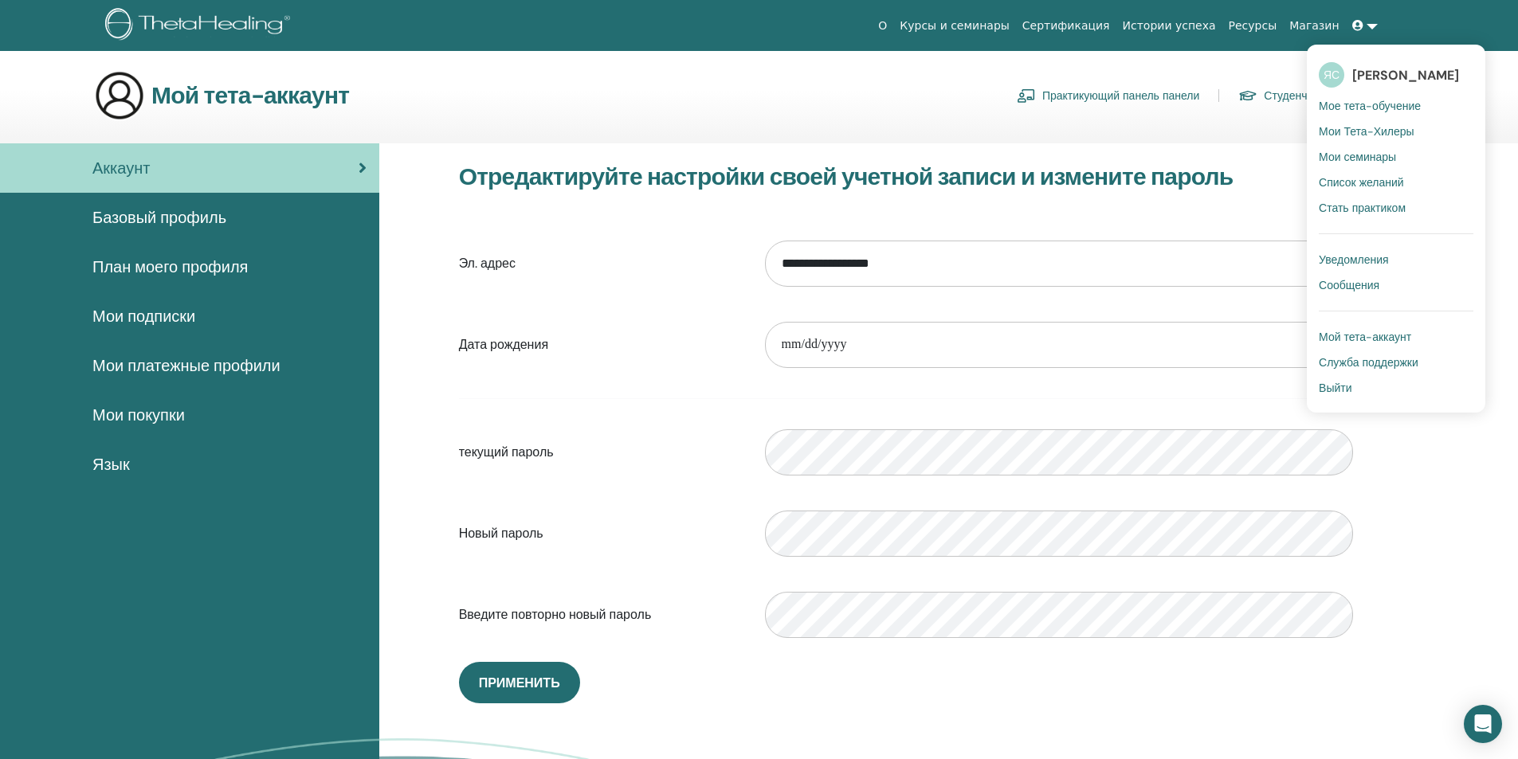
click at [1342, 155] on span "Мои семинары" at bounding box center [1356, 157] width 77 height 14
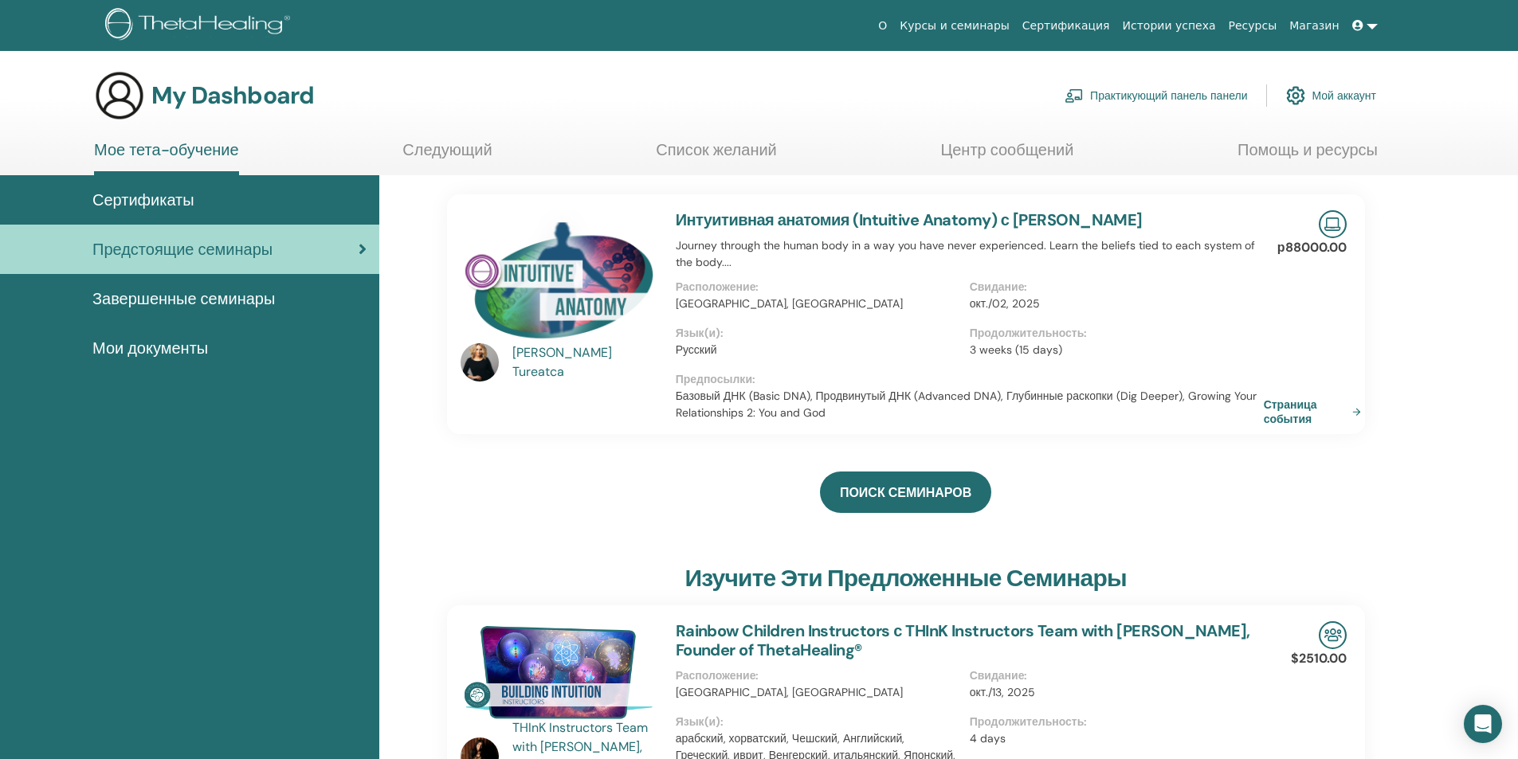
click at [166, 210] on span "Сертификаты" at bounding box center [143, 200] width 102 height 24
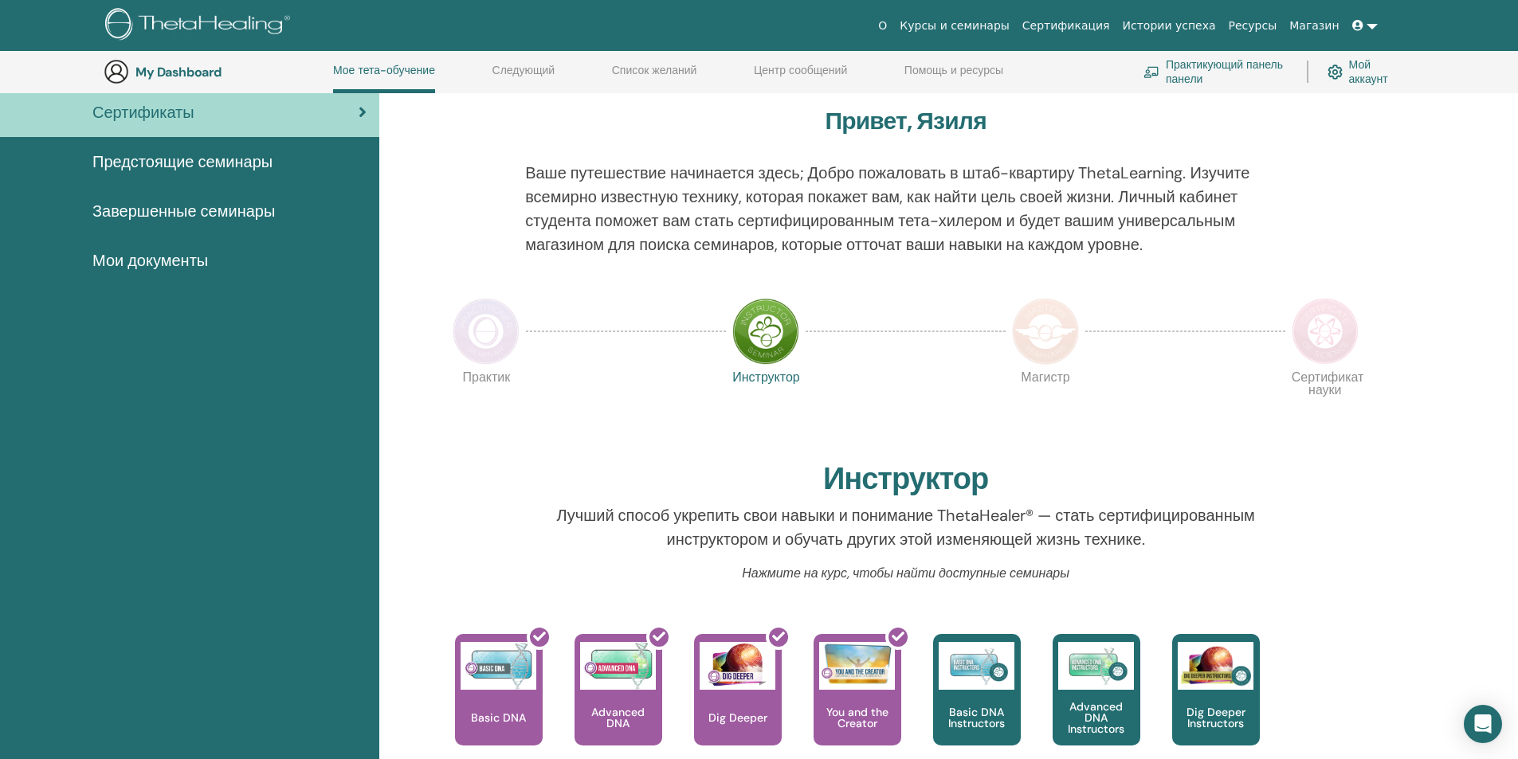
scroll to position [122, 0]
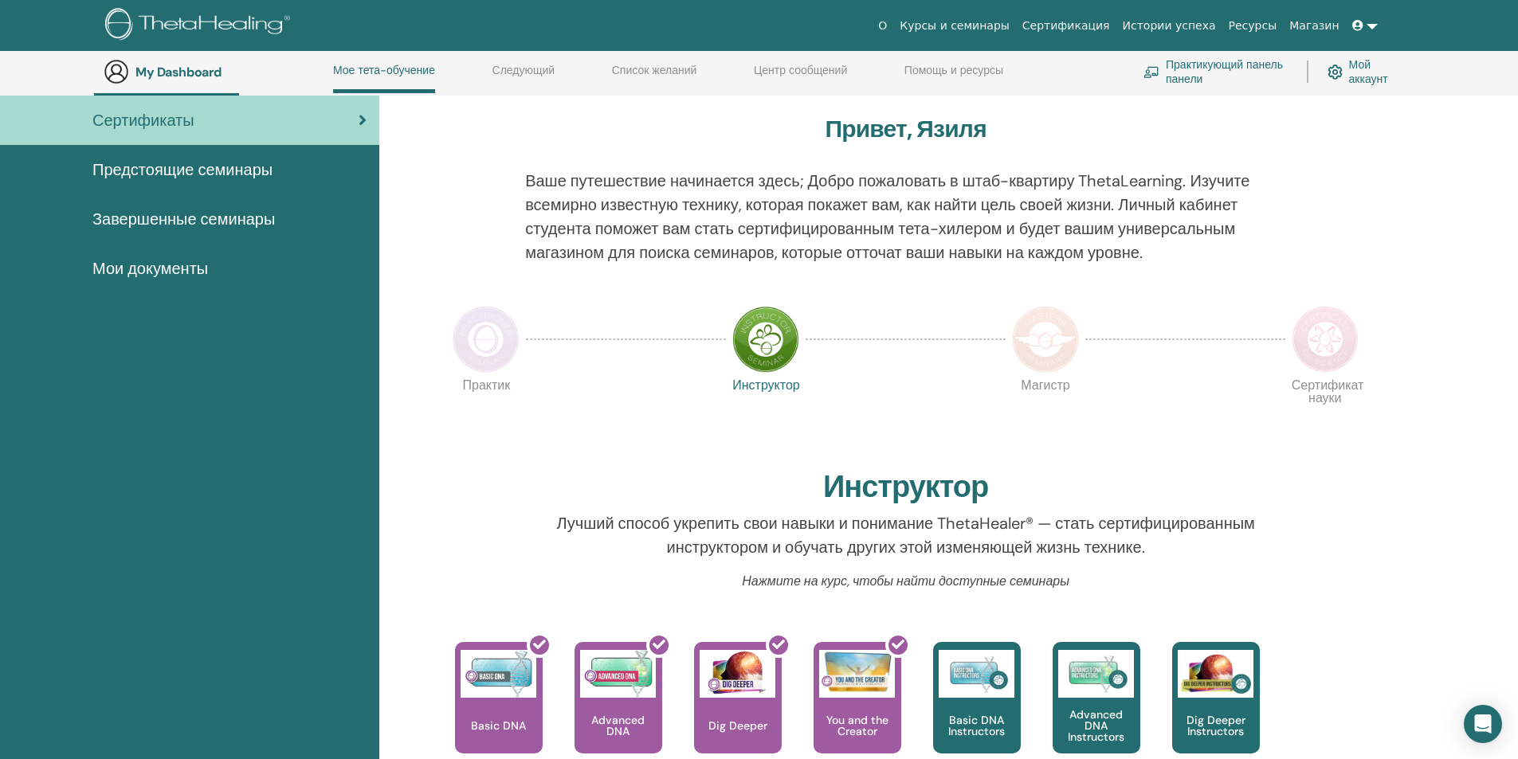
click at [501, 331] on img at bounding box center [486, 339] width 67 height 67
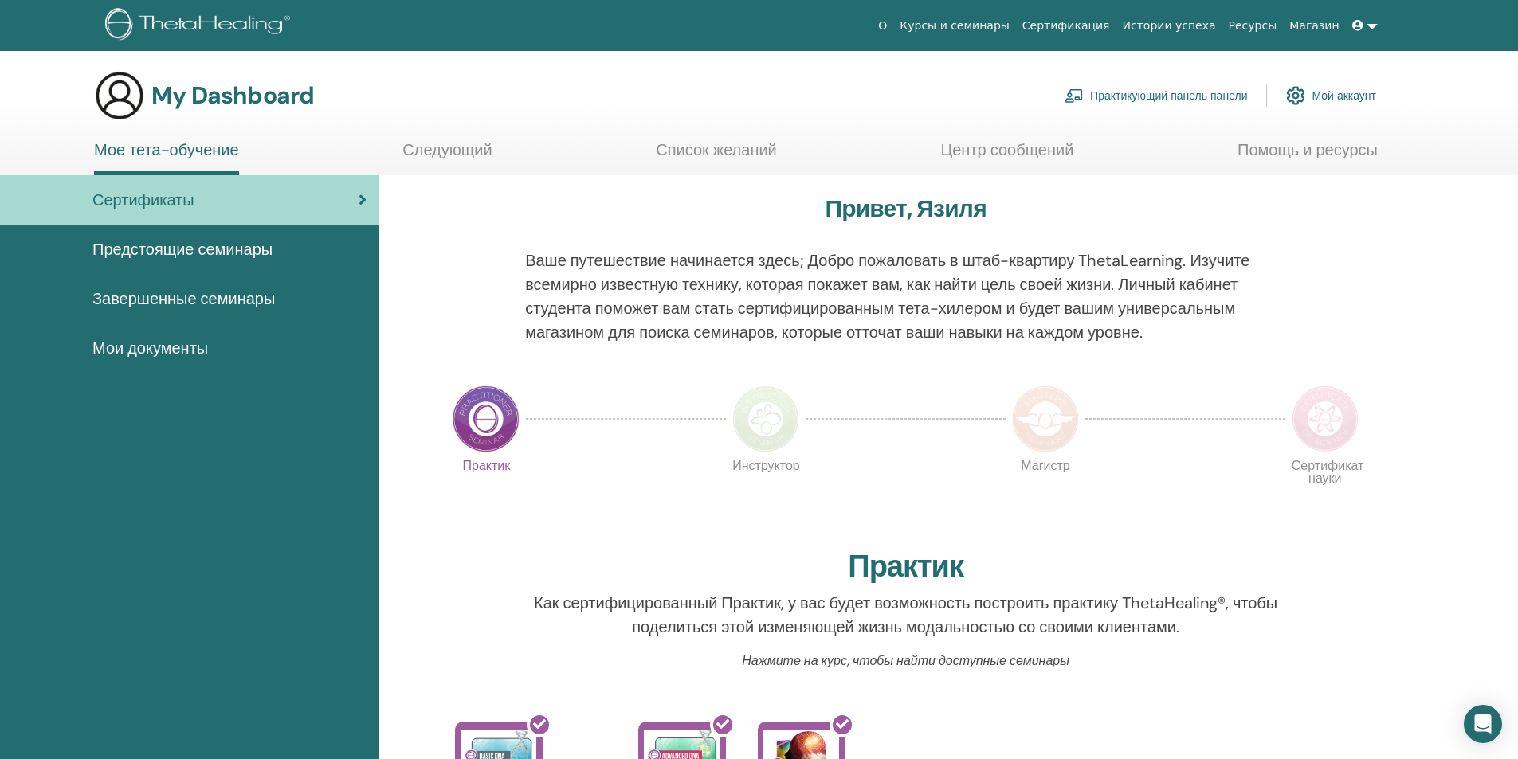
click at [1367, 28] on link at bounding box center [1365, 25] width 38 height 29
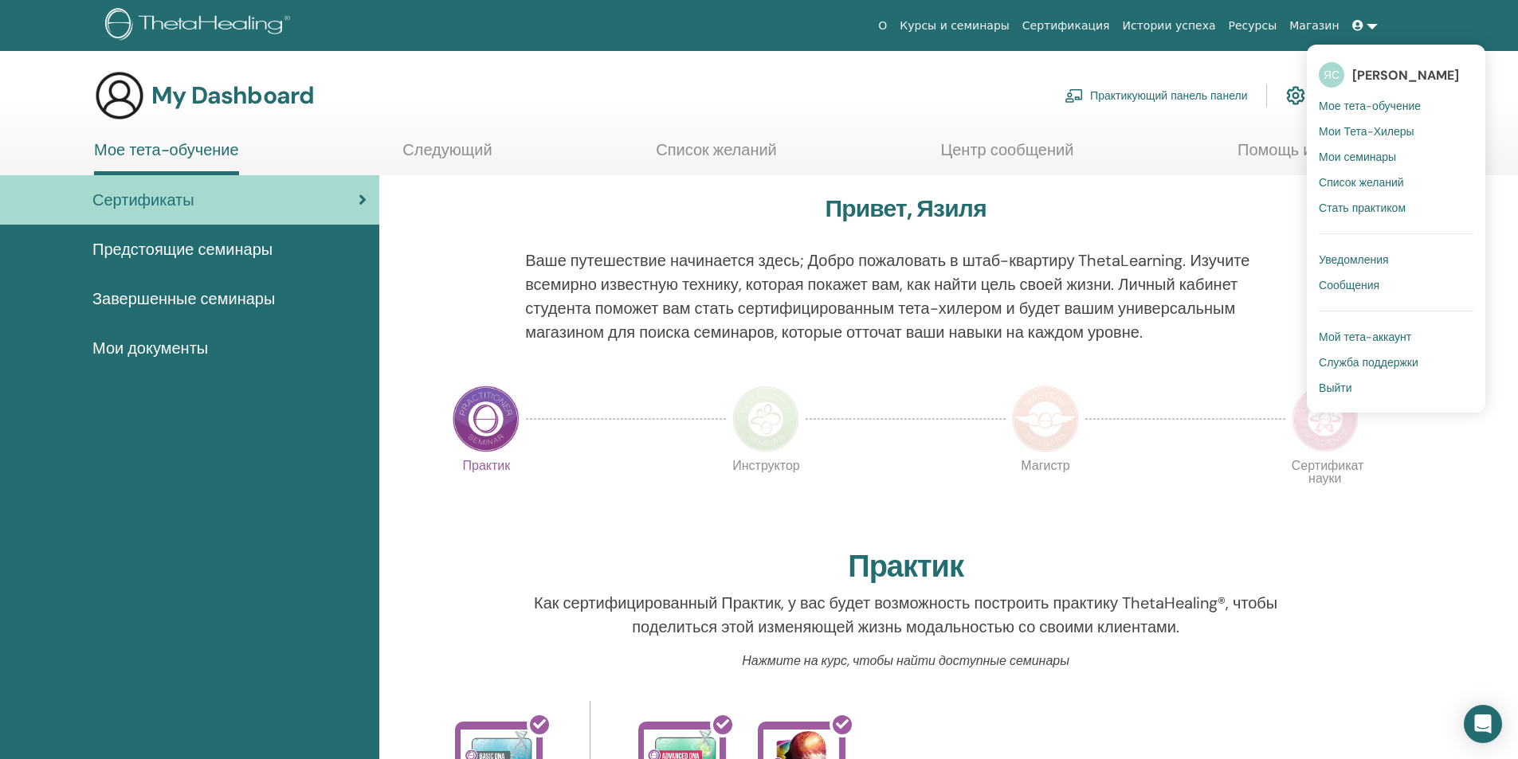
click at [145, 247] on span "Предстоящие семинары" at bounding box center [182, 249] width 180 height 24
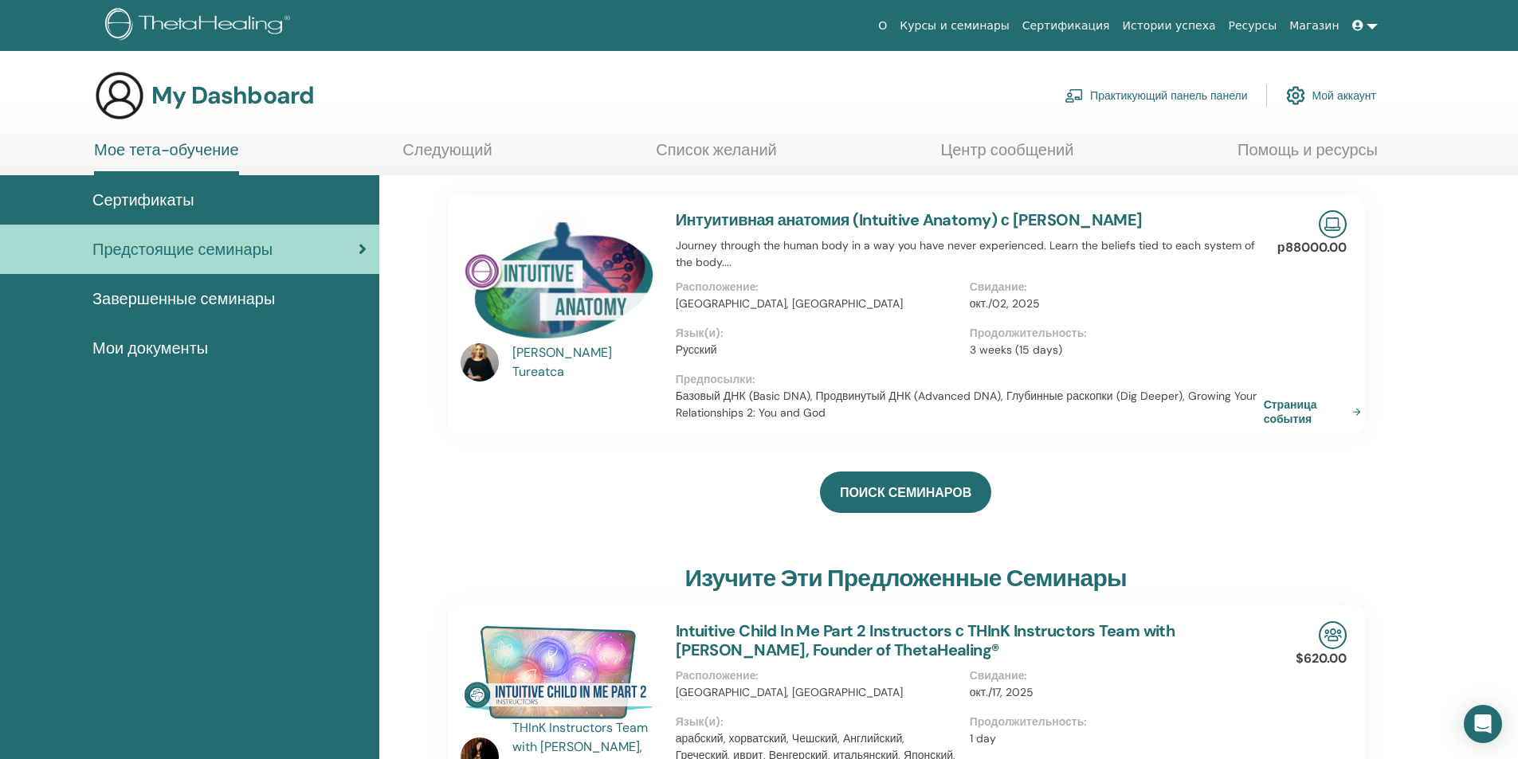
click at [1363, 27] on span at bounding box center [1359, 25] width 14 height 13
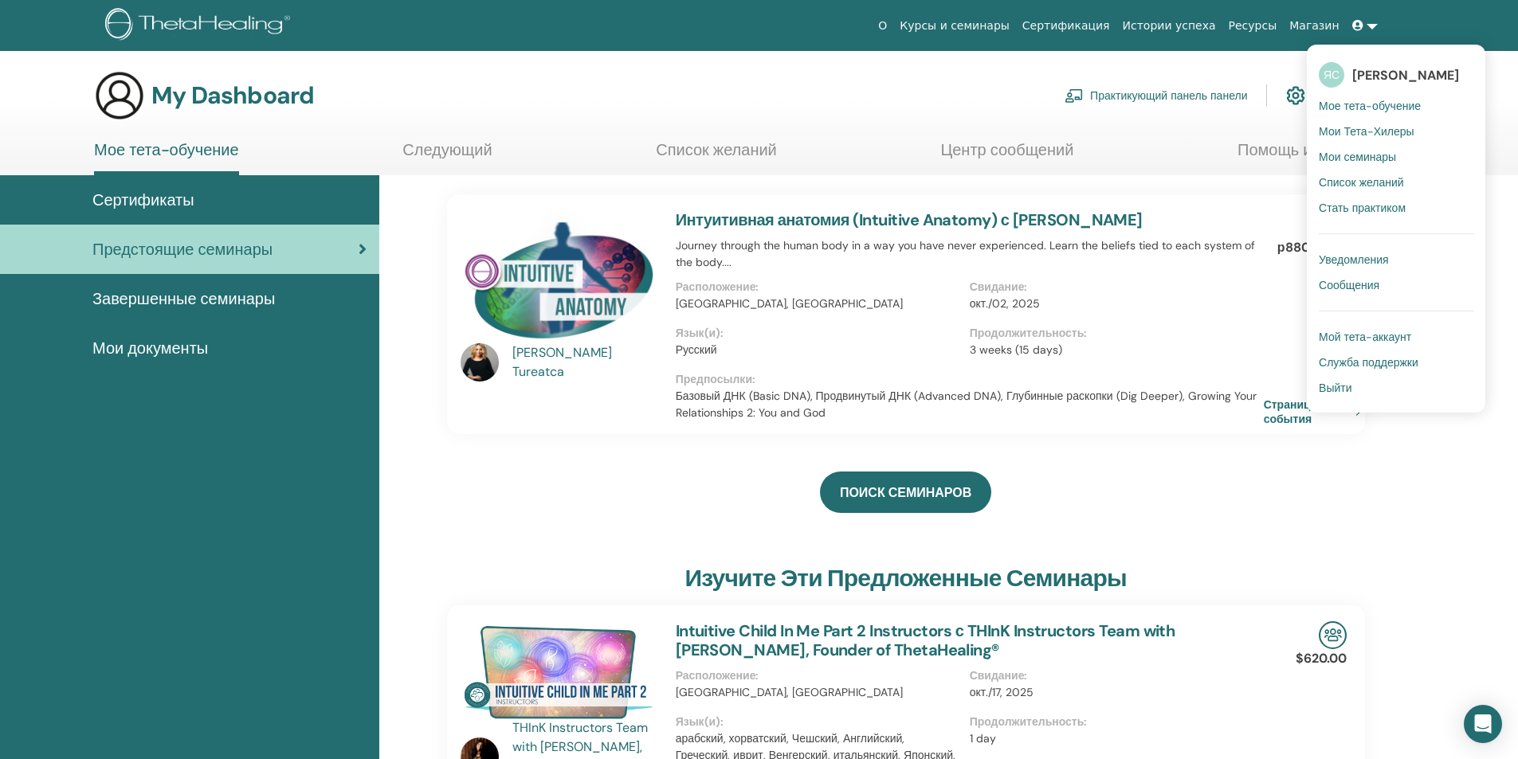
click at [1362, 390] on link "Выйти" at bounding box center [1395, 387] width 155 height 25
